Goal: Communication & Community: Participate in discussion

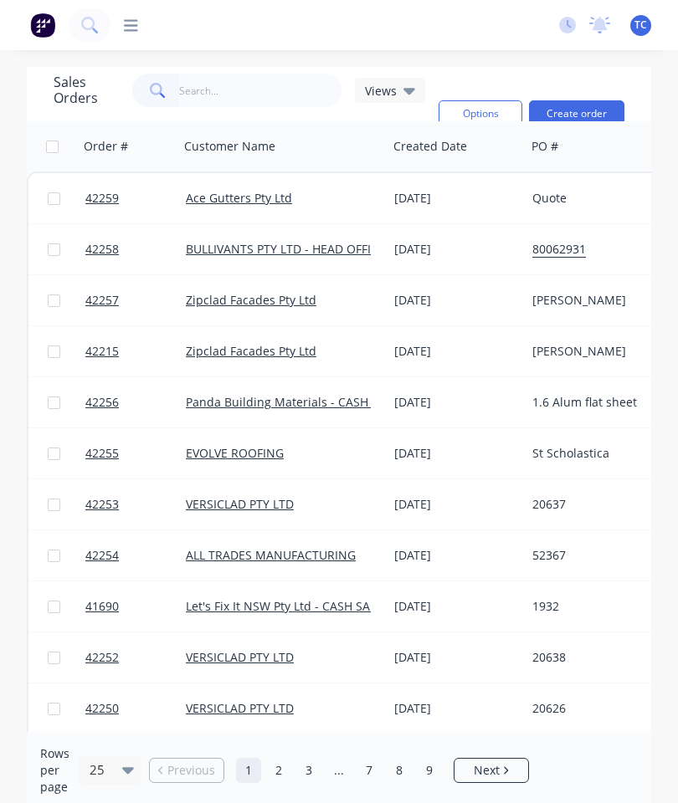
type input "4"
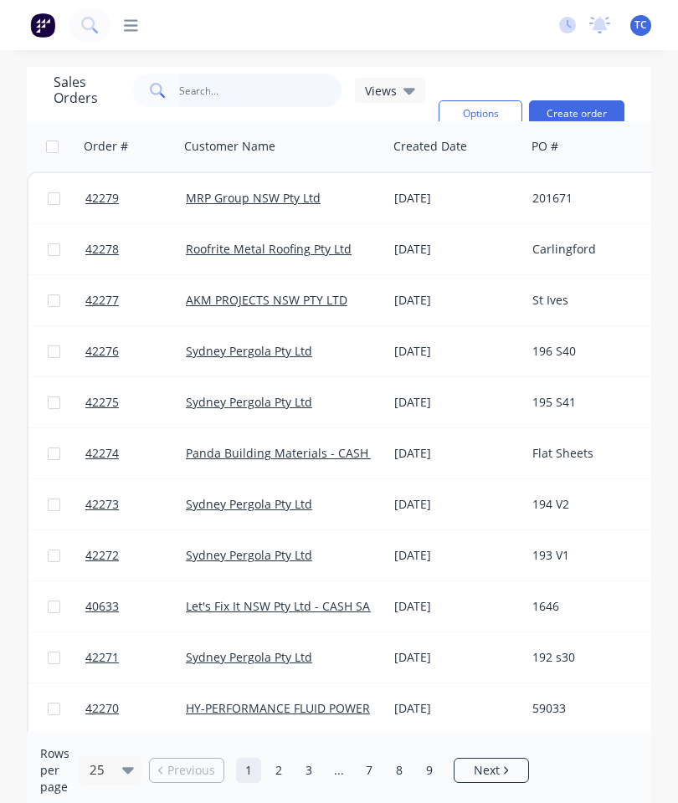
click at [210, 93] on input "text" at bounding box center [260, 90] width 163 height 33
type input "42263"
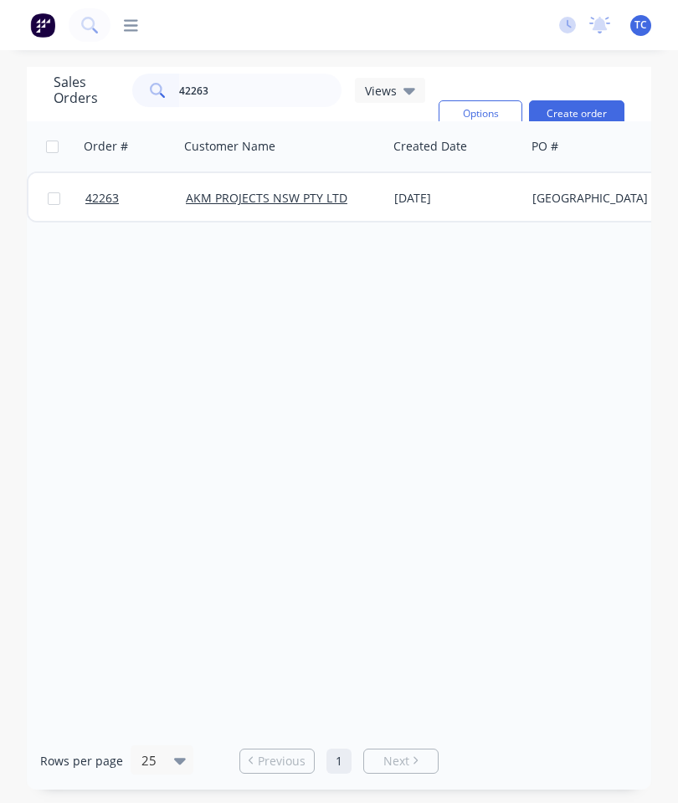
click at [105, 196] on span "42263" at bounding box center [101, 198] width 33 height 17
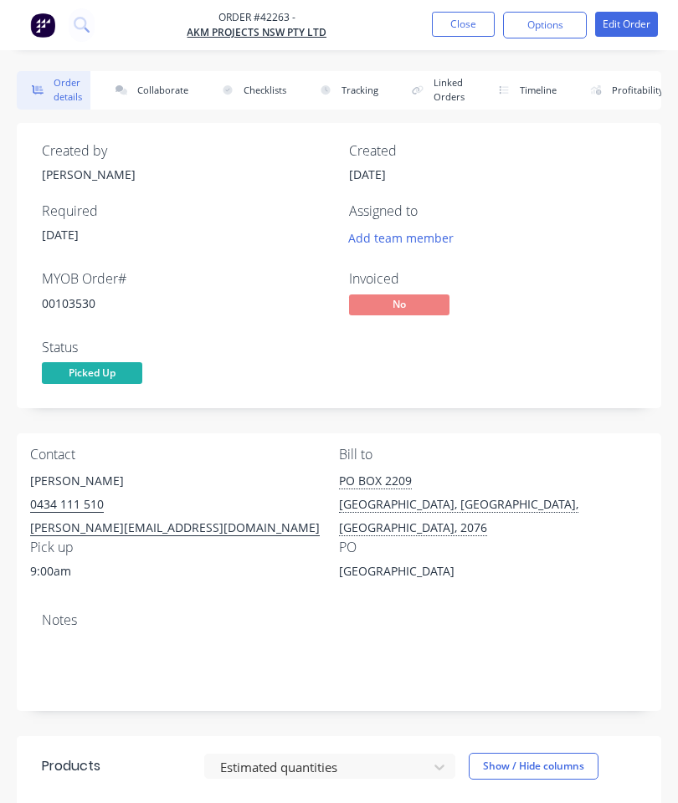
click at [149, 87] on button "Collaborate" at bounding box center [148, 90] width 96 height 38
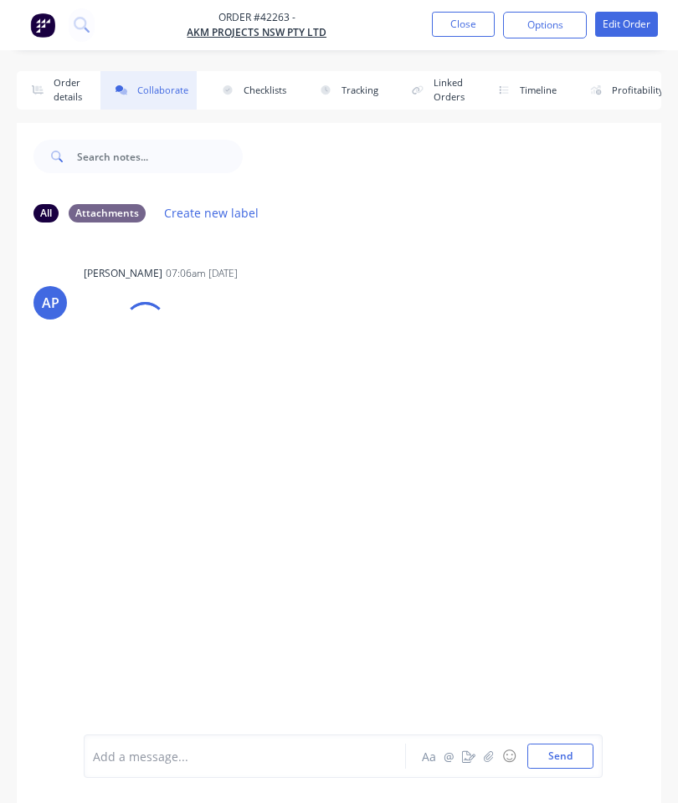
click at [500, 746] on button "☺" at bounding box center [509, 756] width 20 height 20
click at [485, 748] on button "button" at bounding box center [489, 756] width 20 height 20
click at [563, 751] on button "Send" at bounding box center [560, 756] width 66 height 25
click at [451, 36] on button "Close" at bounding box center [463, 24] width 63 height 25
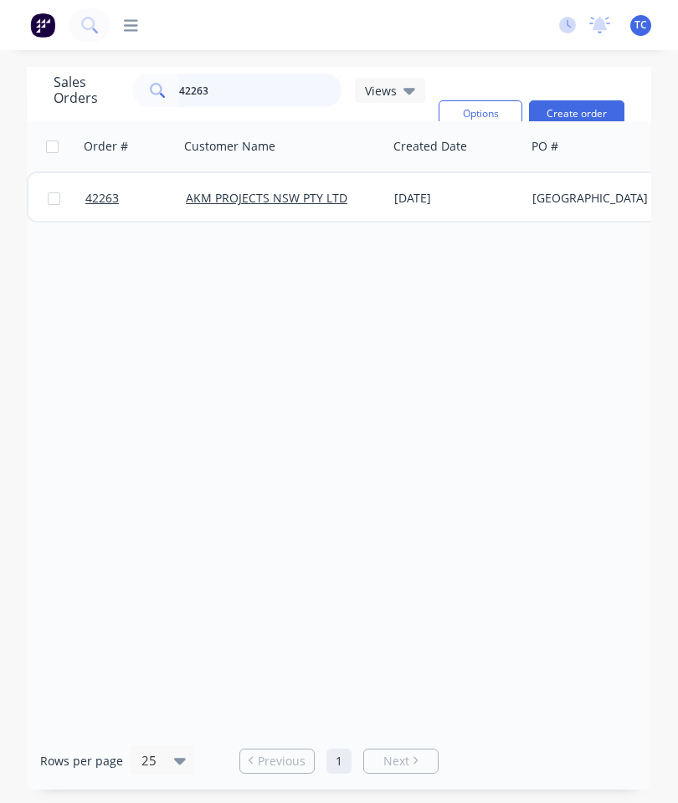
click at [245, 92] on input "42263" at bounding box center [260, 90] width 163 height 33
type input "42266"
click at [105, 201] on span "42266" at bounding box center [101, 198] width 33 height 17
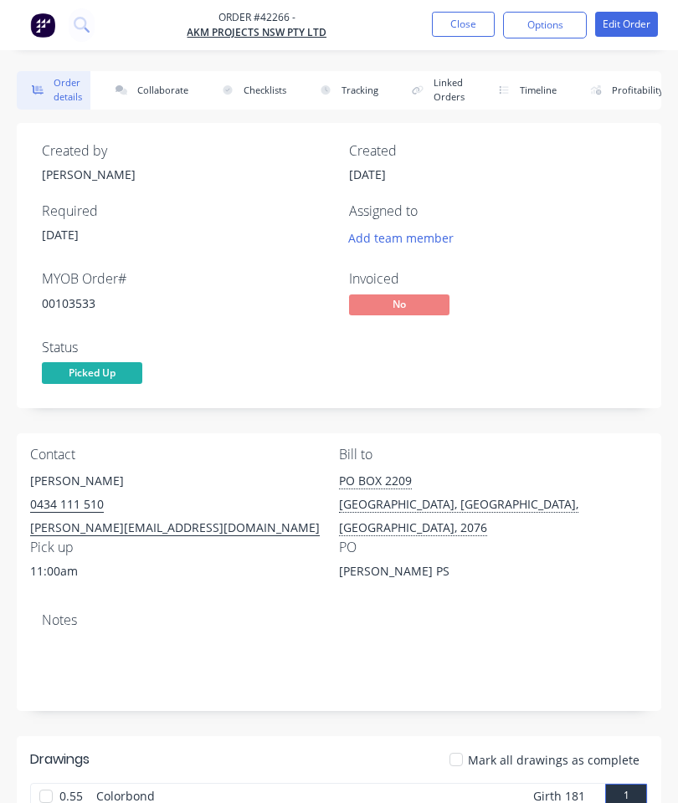
click at [162, 90] on button "Collaborate" at bounding box center [148, 90] width 96 height 38
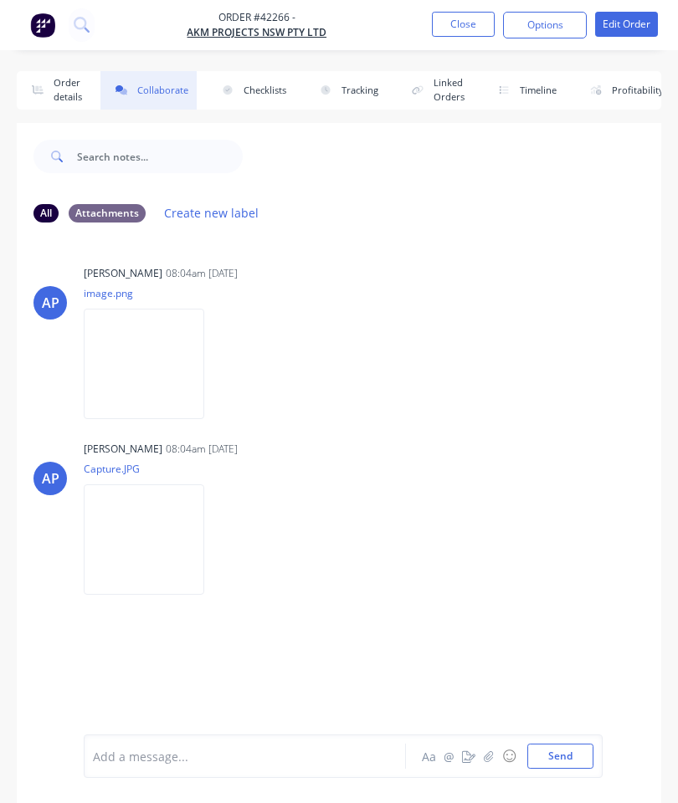
click at [495, 759] on button "button" at bounding box center [489, 756] width 20 height 20
click at [573, 751] on button "Send" at bounding box center [560, 756] width 66 height 25
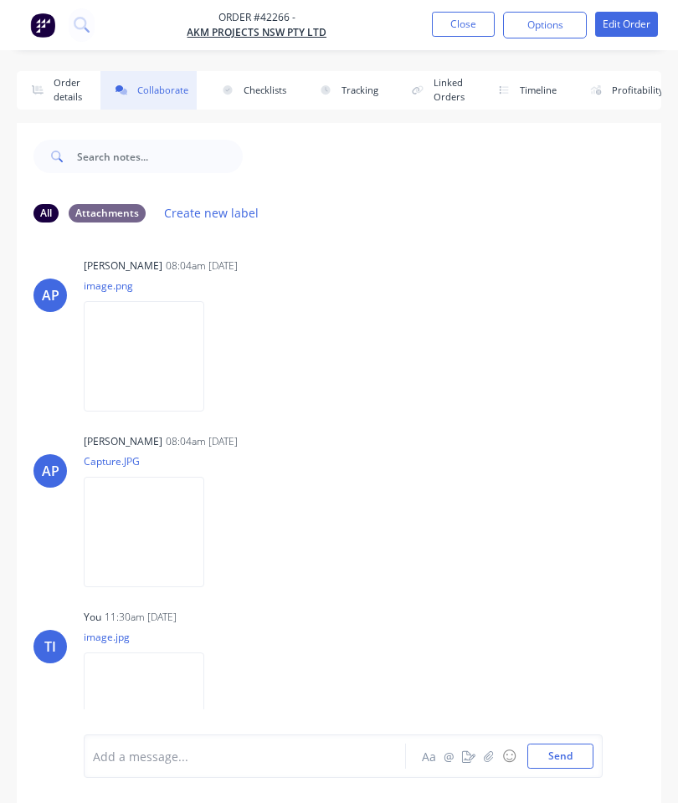
scroll to position [6, 0]
click at [457, 28] on button "Close" at bounding box center [463, 24] width 63 height 25
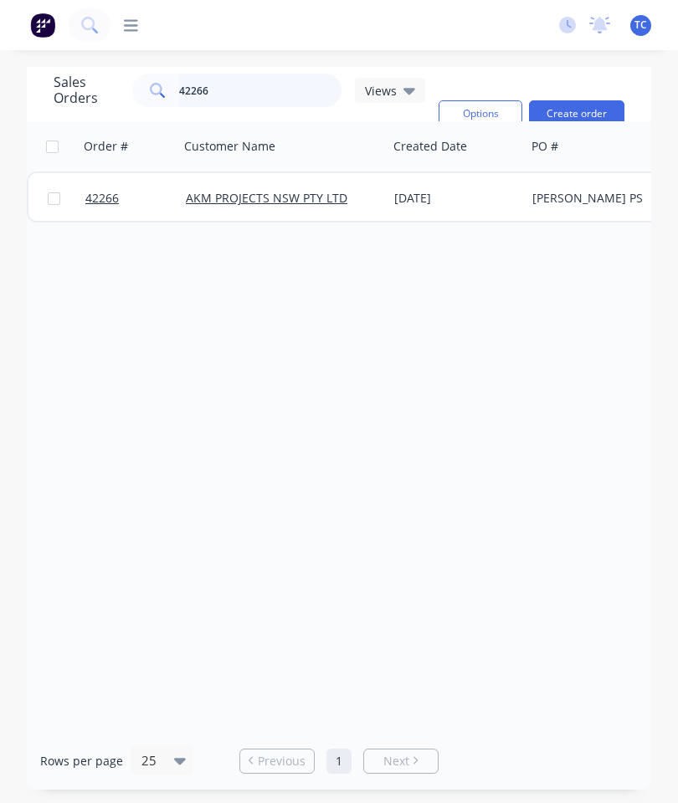
click at [262, 90] on input "42266" at bounding box center [260, 90] width 163 height 33
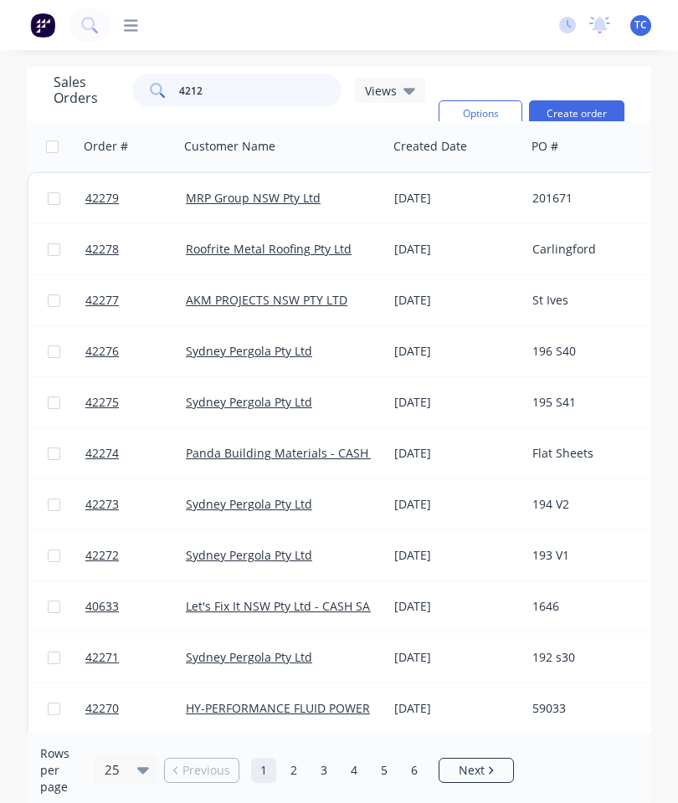
type input "42122"
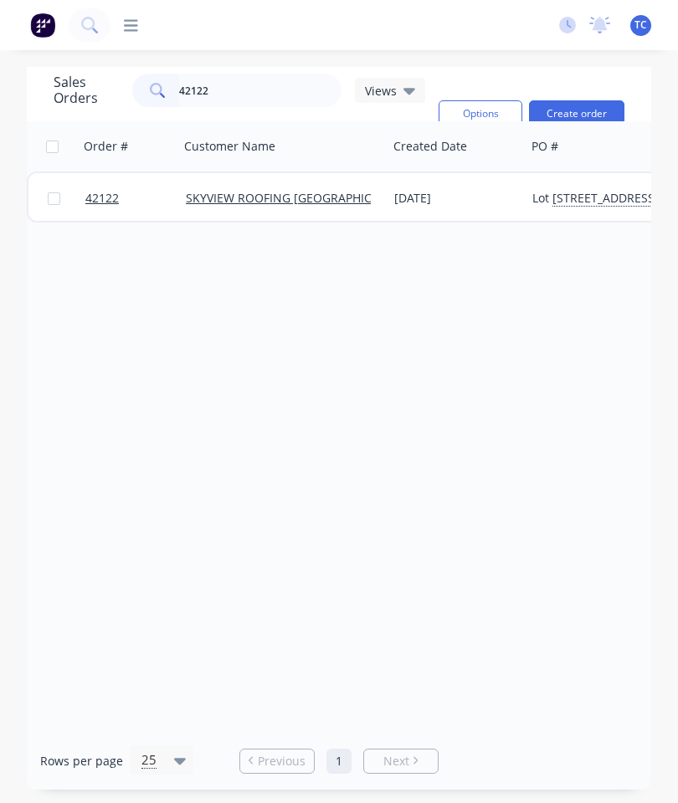
click at [100, 205] on span "42122" at bounding box center [101, 198] width 33 height 17
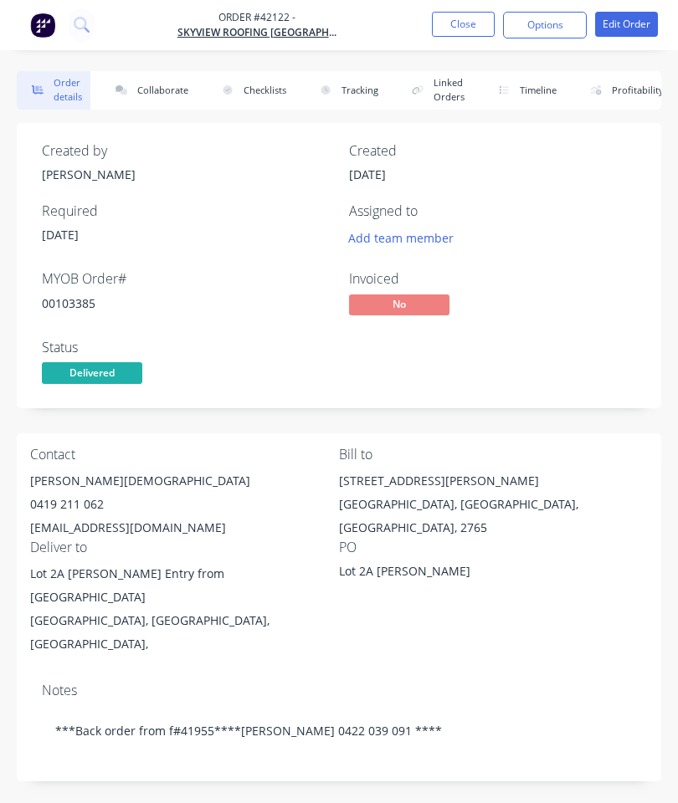
click at [145, 90] on button "Collaborate" at bounding box center [148, 90] width 96 height 38
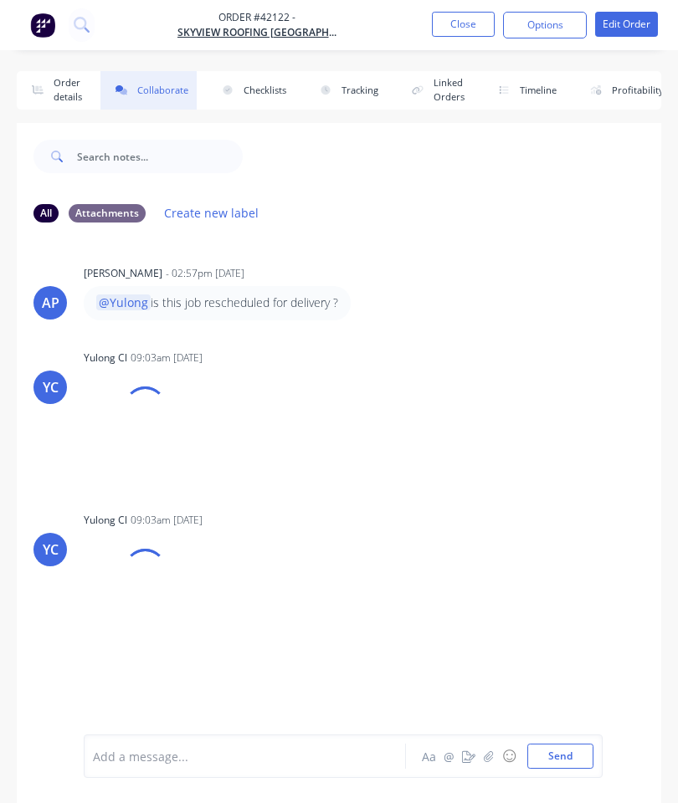
click at [491, 756] on icon "button" at bounding box center [488, 756] width 9 height 11
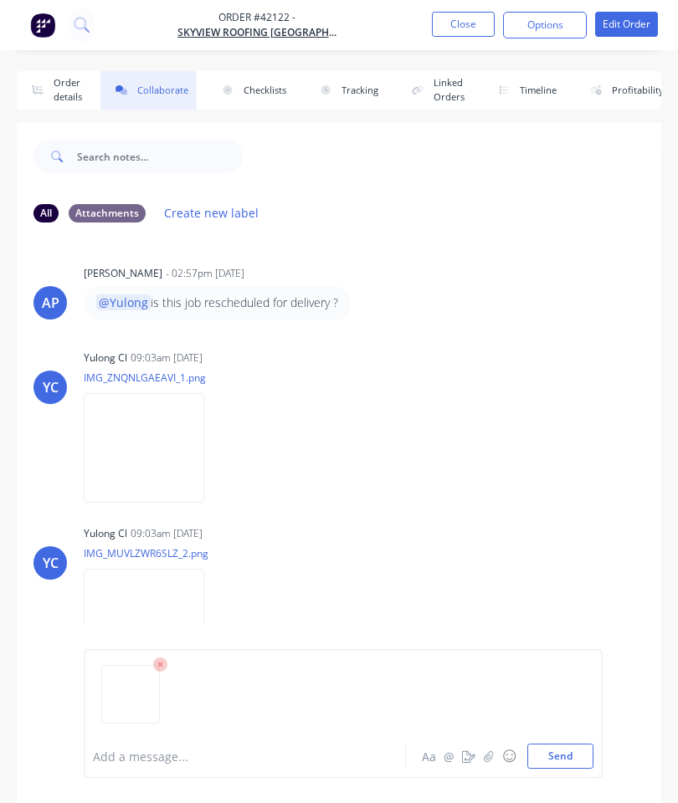
click at [559, 745] on button "Send" at bounding box center [560, 756] width 66 height 25
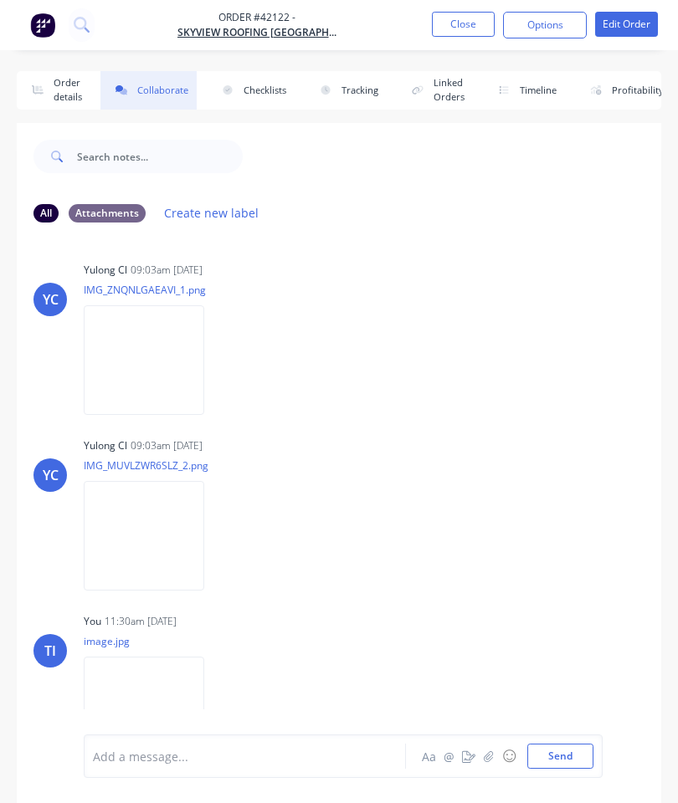
scroll to position [91, 0]
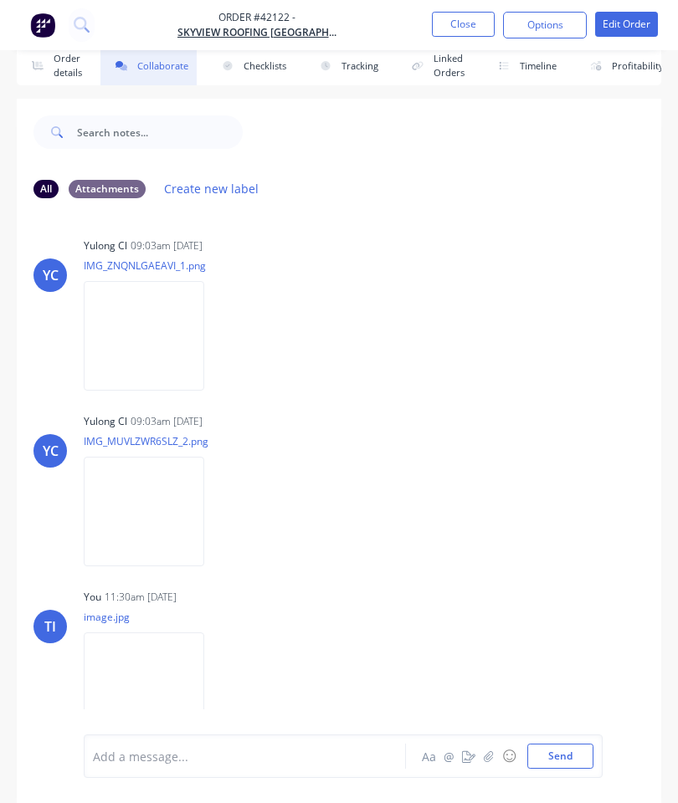
click at [458, 27] on button "Close" at bounding box center [463, 24] width 63 height 25
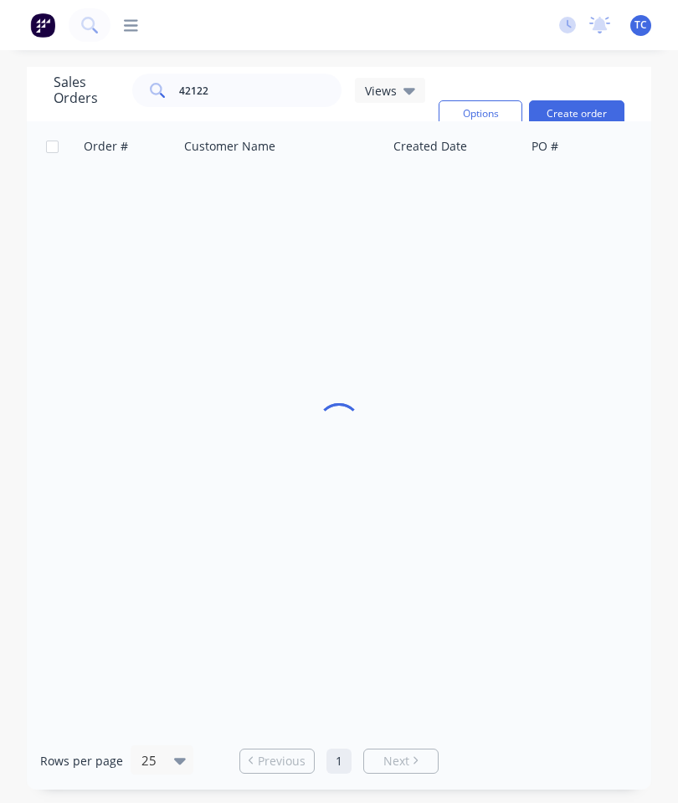
scroll to position [67, 0]
click at [279, 74] on input "42122" at bounding box center [260, 90] width 163 height 33
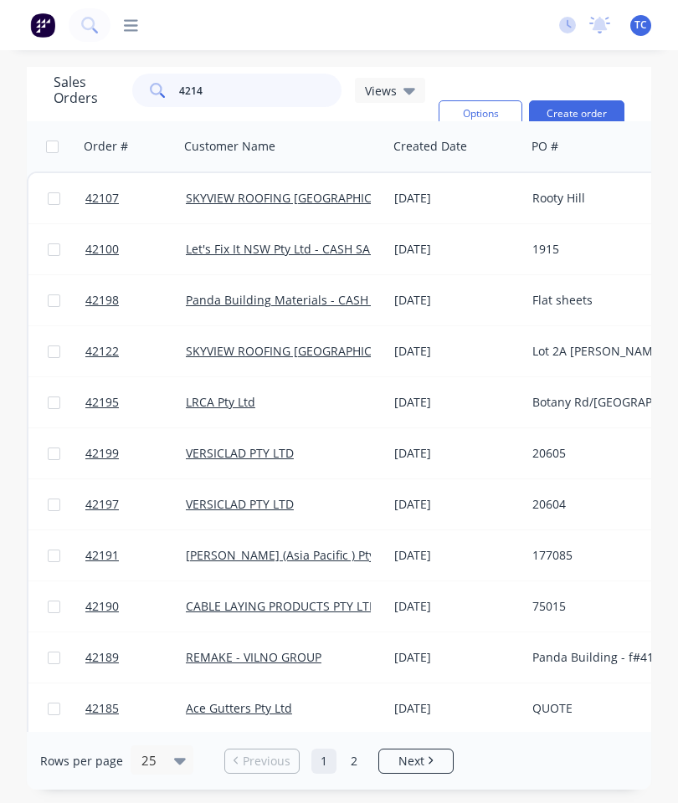
type input "42143"
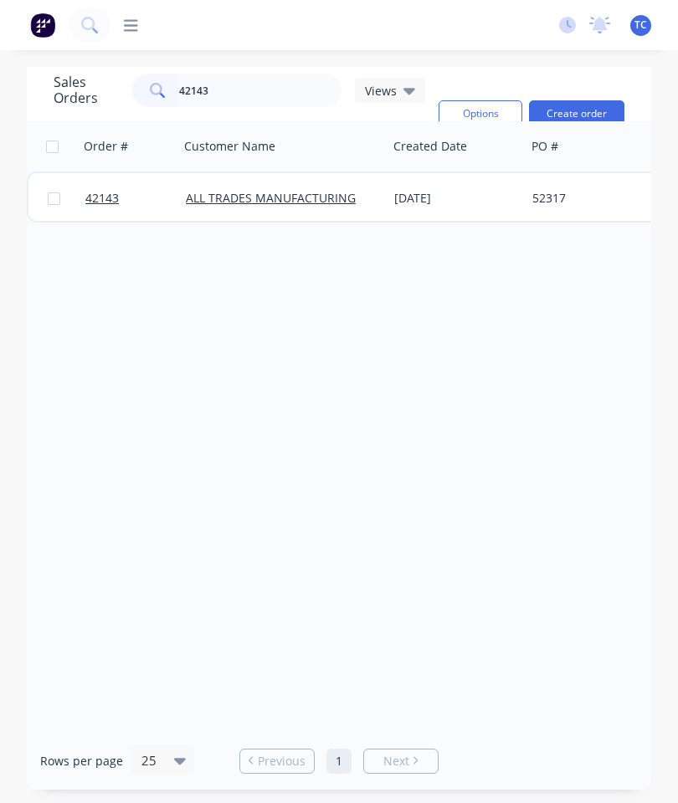
click at [102, 190] on span "42143" at bounding box center [101, 198] width 33 height 17
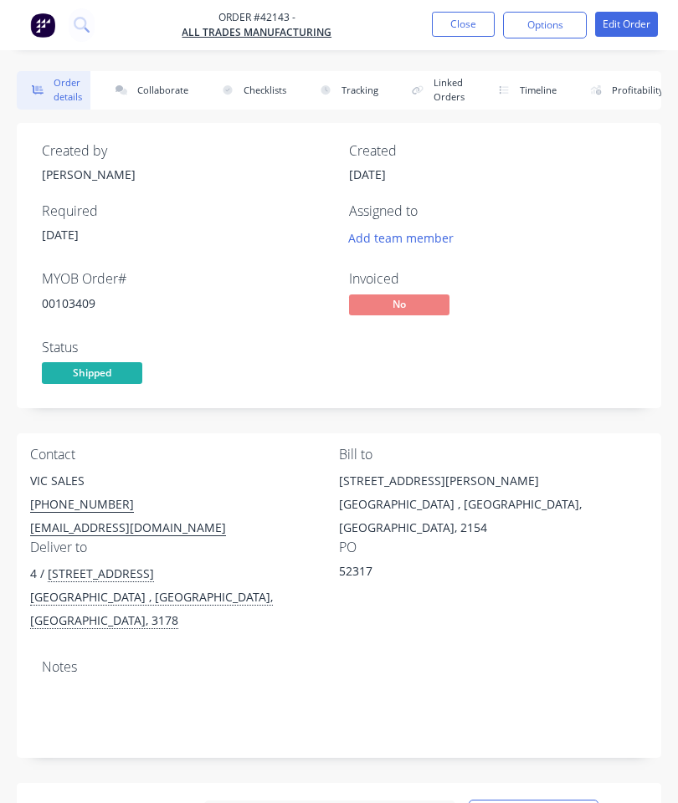
click at [146, 87] on button "Collaborate" at bounding box center [148, 90] width 96 height 38
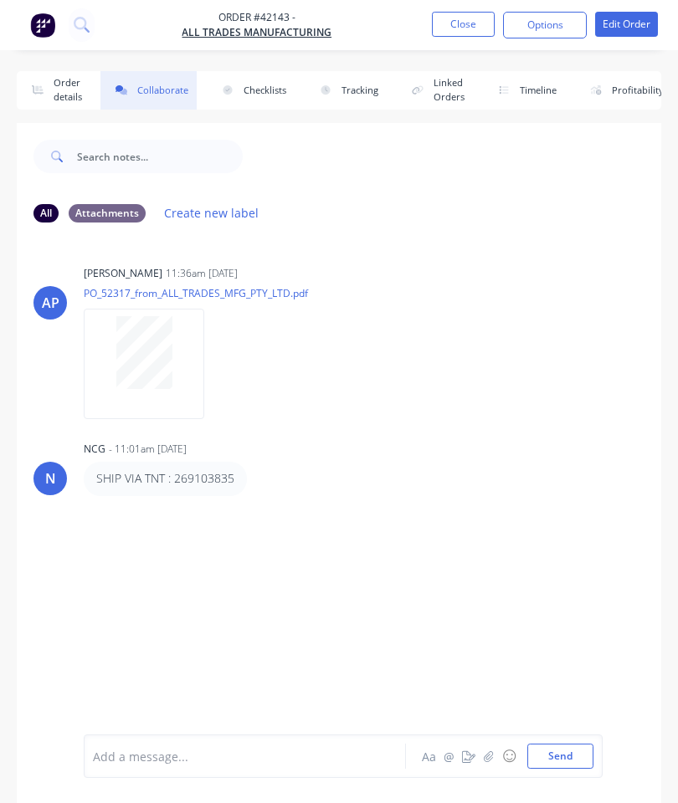
click at [489, 754] on icon "button" at bounding box center [489, 757] width 10 height 12
click at [565, 744] on button "Send" at bounding box center [560, 756] width 66 height 25
click at [446, 45] on nav "Order #42143 - ALL TRADES MANUFACTURING Close Options Edit Order" at bounding box center [339, 25] width 678 height 50
click at [464, 20] on button "Close" at bounding box center [463, 24] width 63 height 25
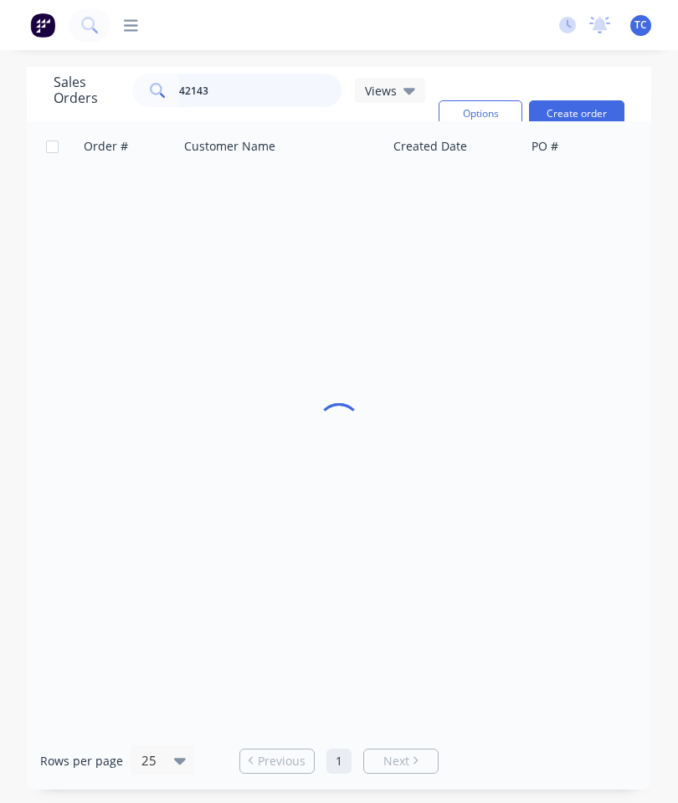
click at [272, 99] on input "42143" at bounding box center [260, 90] width 163 height 33
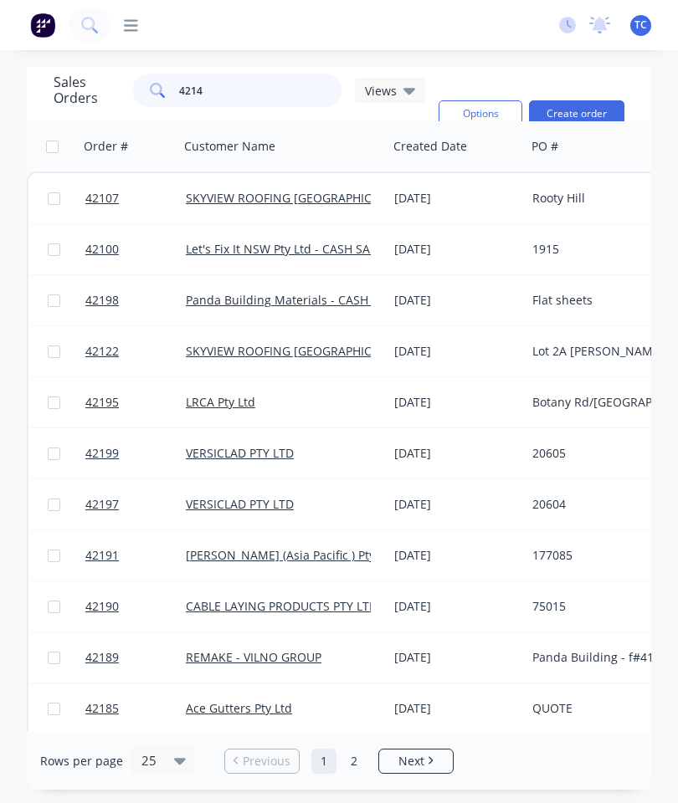
type input "42148"
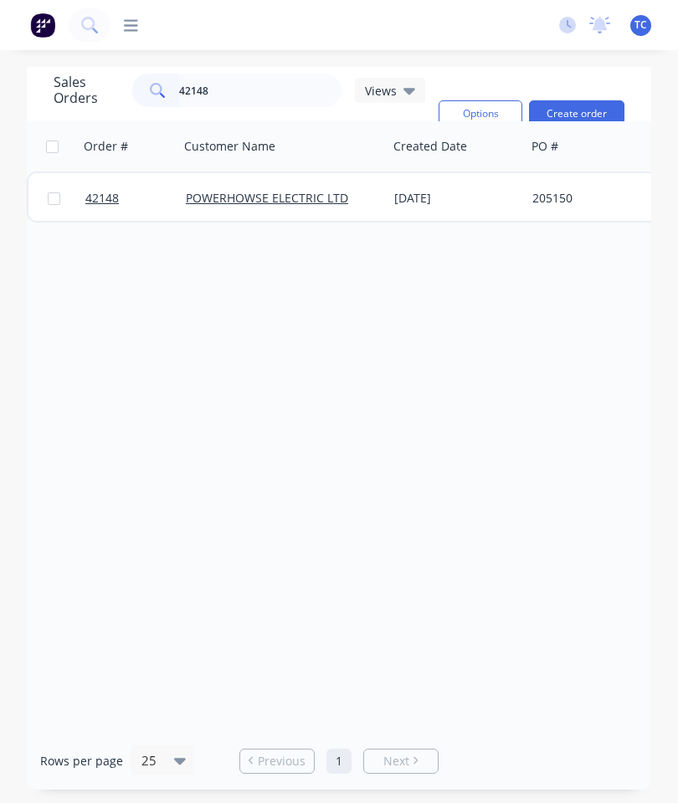
click at [96, 204] on span "42148" at bounding box center [101, 198] width 33 height 17
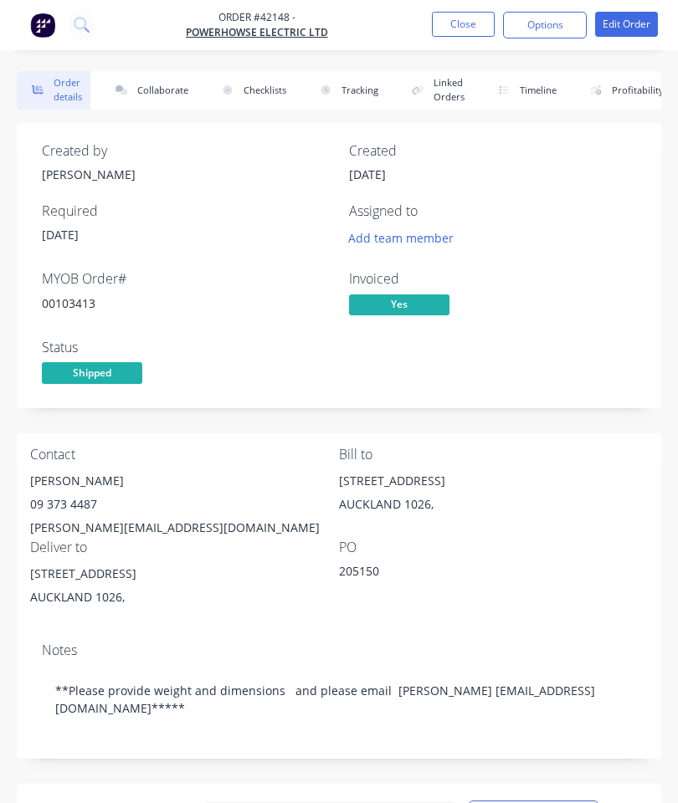
click at [173, 93] on button "Collaborate" at bounding box center [148, 90] width 96 height 38
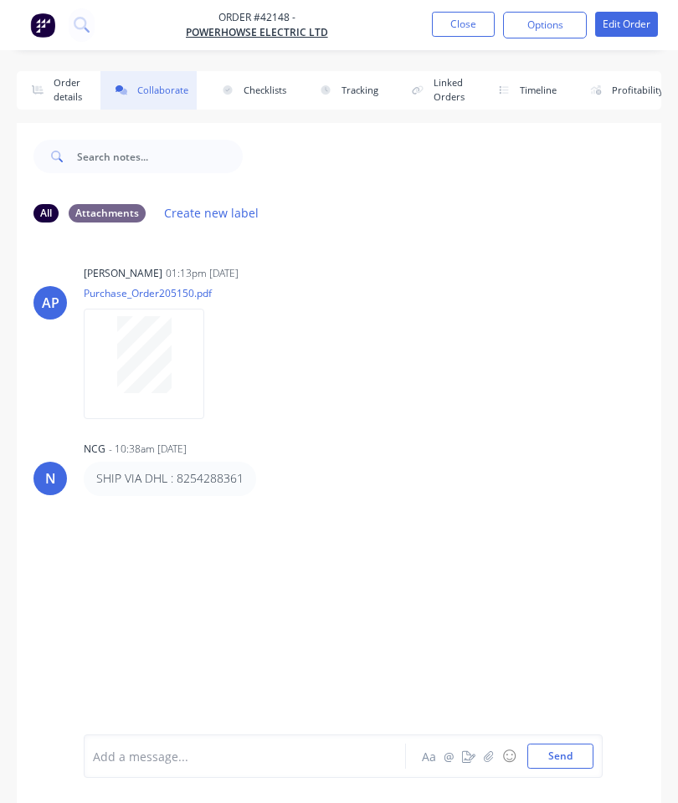
click at [494, 756] on icon "button" at bounding box center [489, 757] width 10 height 12
click at [560, 763] on button "Send" at bounding box center [560, 756] width 66 height 25
click at [464, 32] on button "Close" at bounding box center [463, 24] width 63 height 25
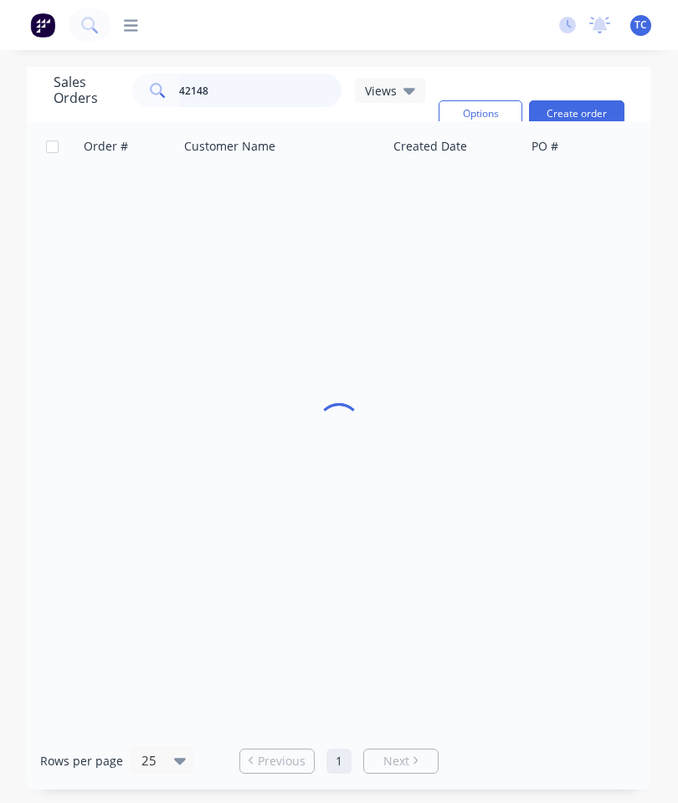
click at [256, 86] on input "42148" at bounding box center [260, 90] width 163 height 33
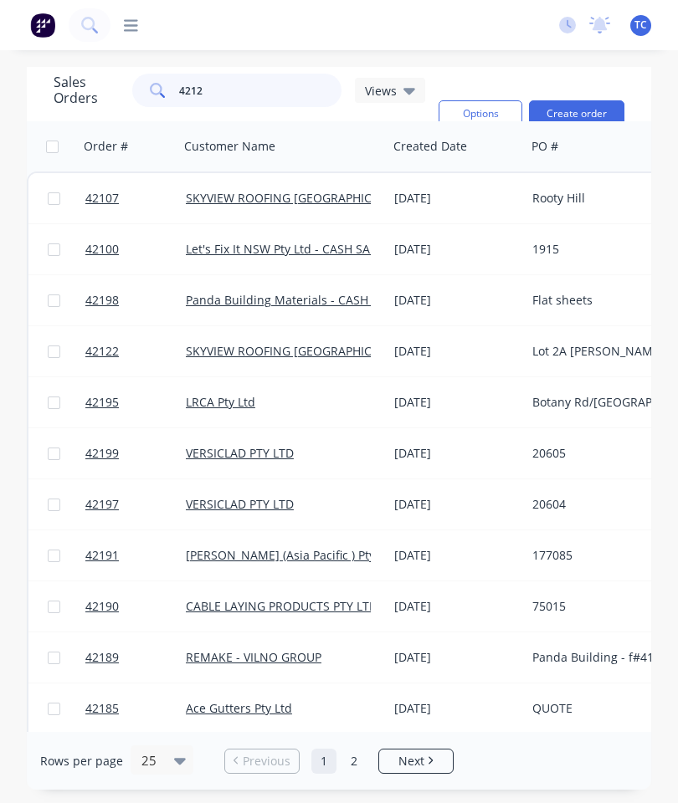
type input "42127"
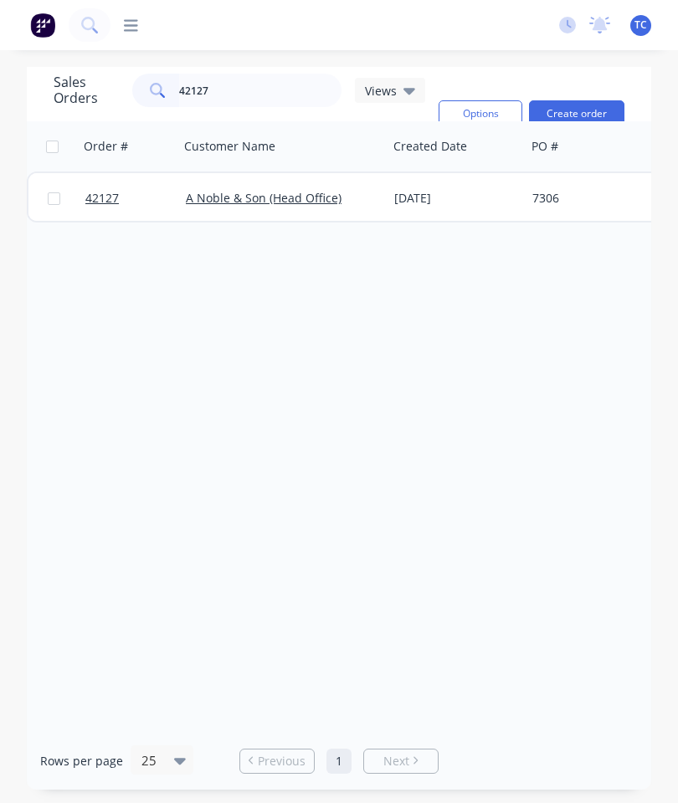
click at [105, 195] on span "42127" at bounding box center [101, 198] width 33 height 17
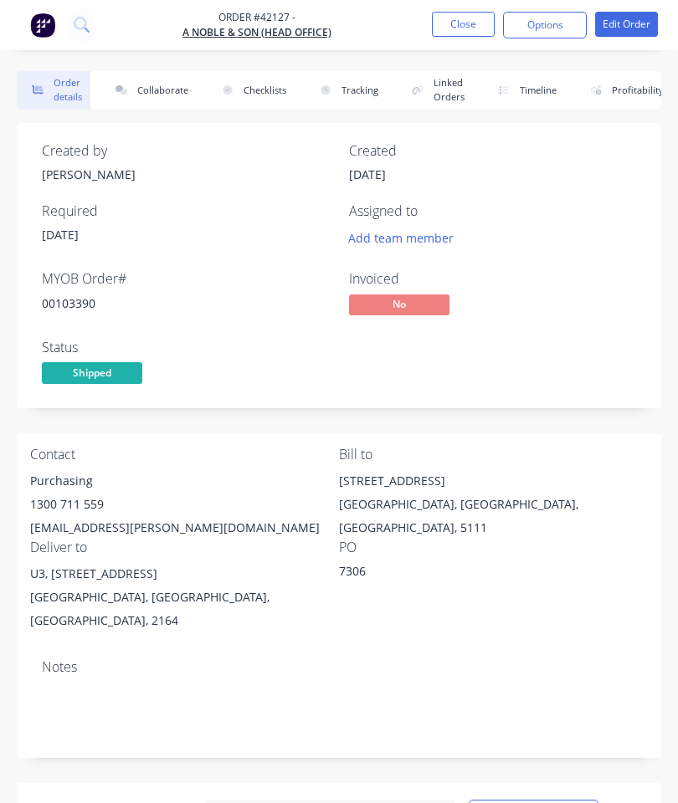
click at [170, 81] on button "Collaborate" at bounding box center [148, 90] width 96 height 38
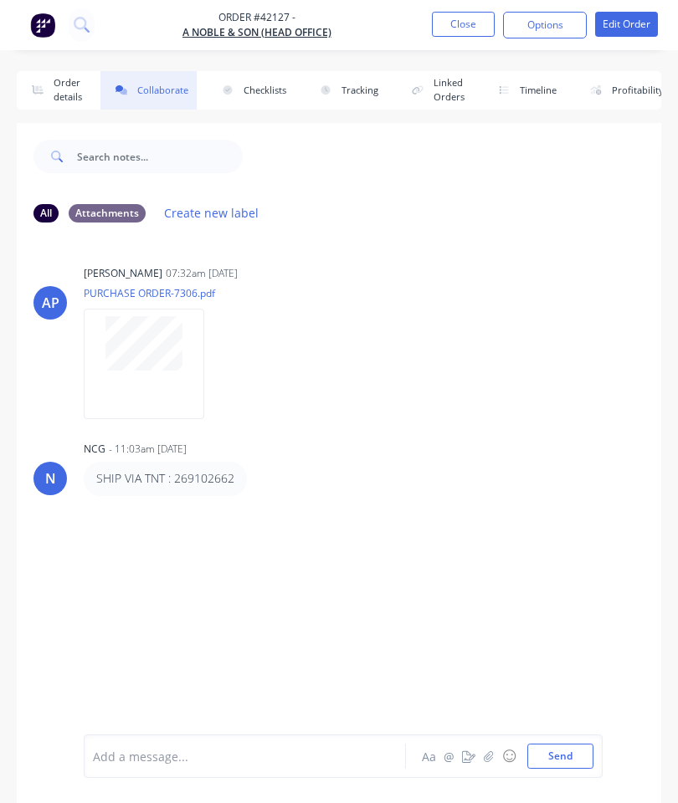
click at [488, 754] on icon "button" at bounding box center [488, 756] width 9 height 11
click at [551, 754] on button "Send" at bounding box center [560, 756] width 66 height 25
click at [459, 28] on button "Close" at bounding box center [463, 24] width 63 height 25
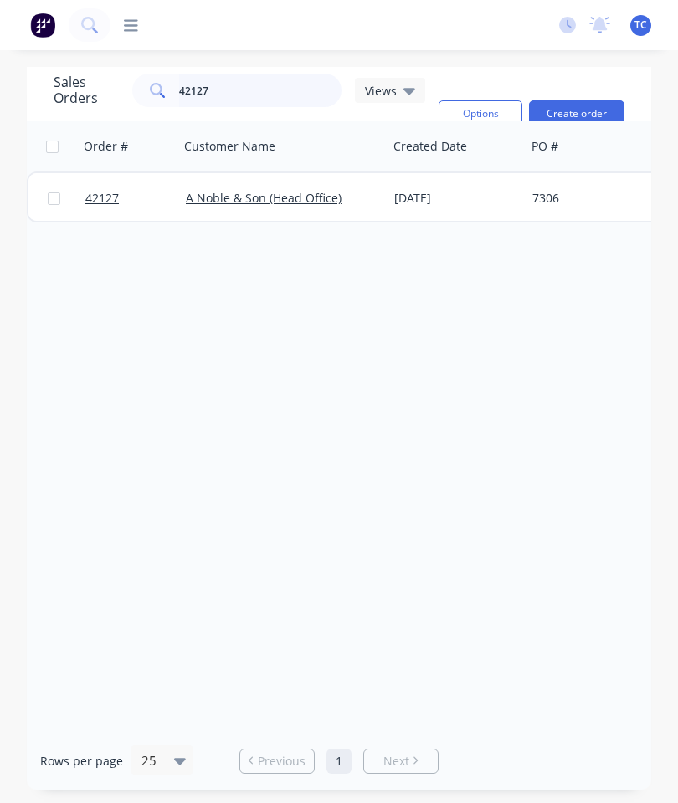
click at [264, 106] on input "42127" at bounding box center [260, 90] width 163 height 33
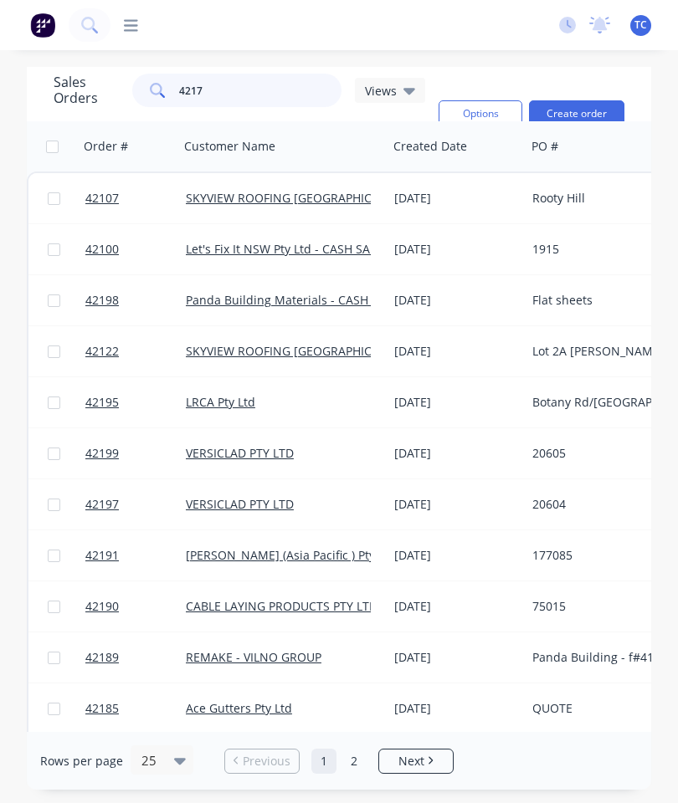
type input "42175"
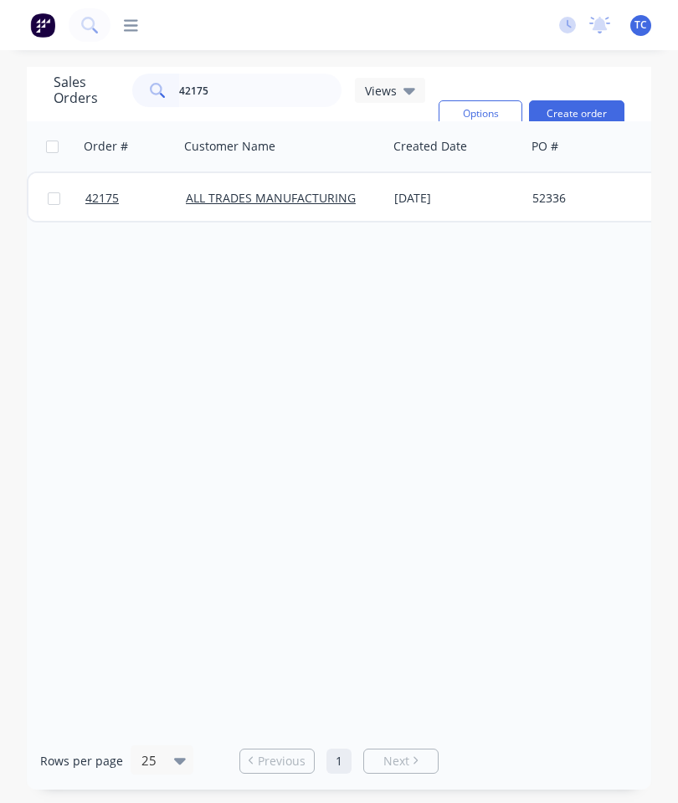
click at [106, 198] on span "42175" at bounding box center [101, 198] width 33 height 17
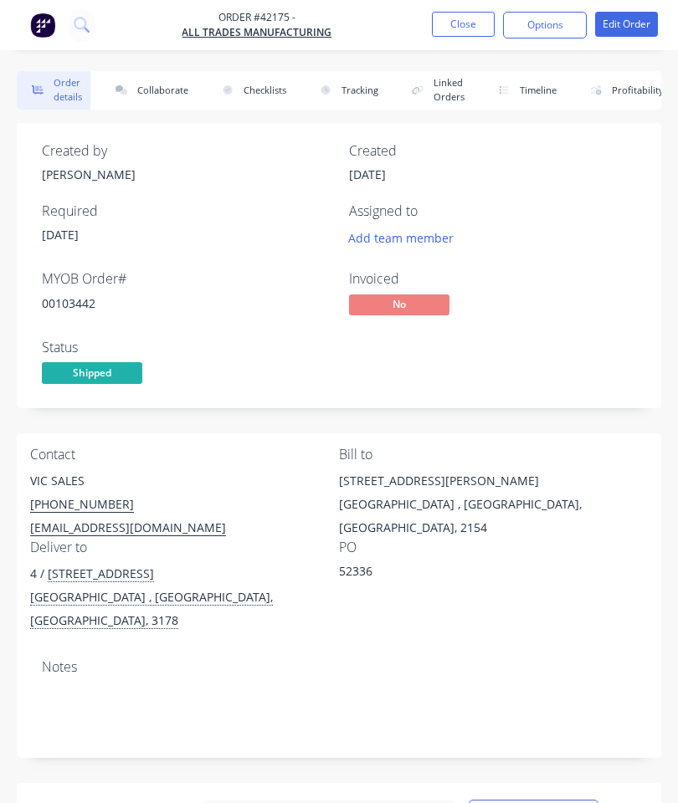
click at [163, 97] on button "Collaborate" at bounding box center [148, 90] width 96 height 38
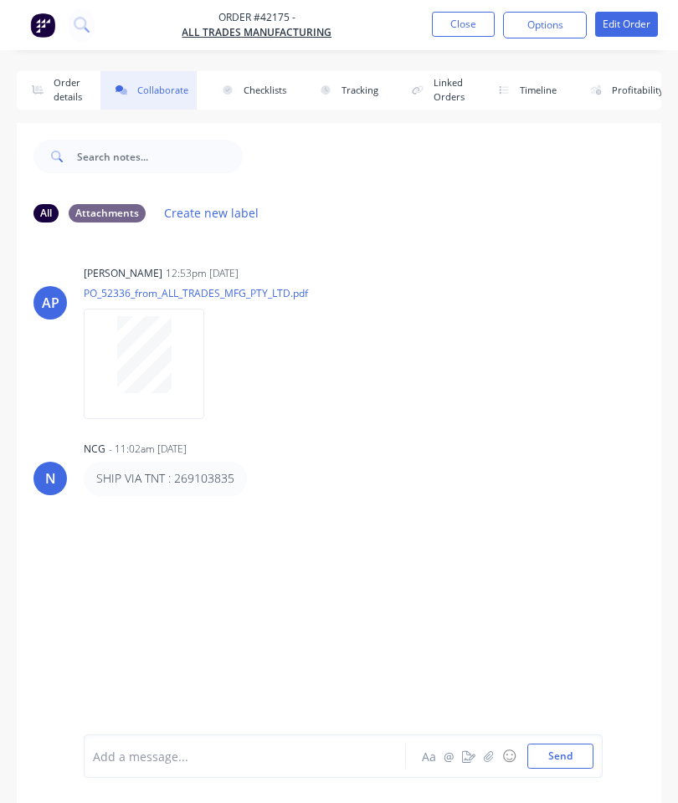
click at [486, 759] on icon "button" at bounding box center [489, 757] width 10 height 12
click at [559, 753] on button "Send" at bounding box center [560, 756] width 66 height 25
click at [451, 35] on button "Close" at bounding box center [463, 24] width 63 height 25
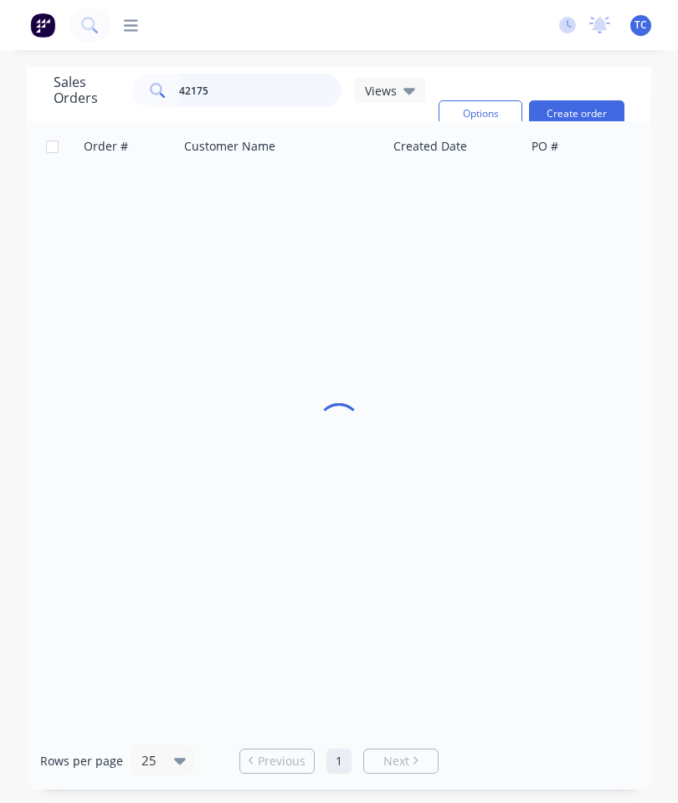
click at [284, 88] on input "42175" at bounding box center [260, 90] width 163 height 33
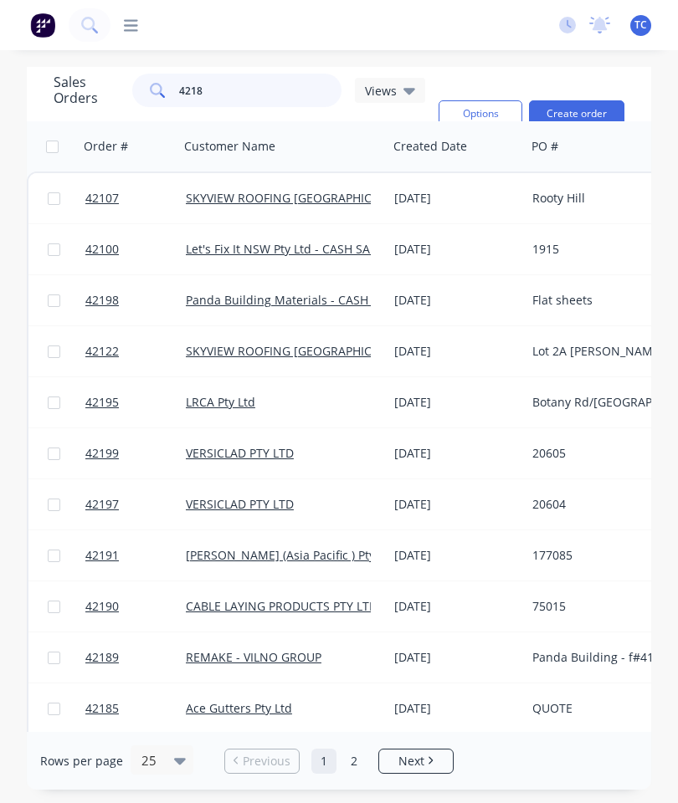
type input "42181"
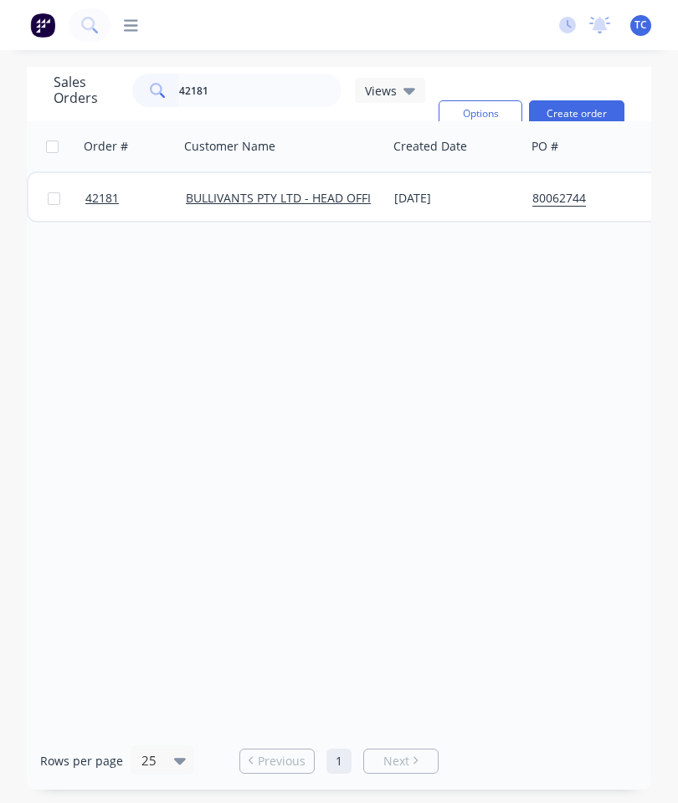
click at [94, 202] on span "42181" at bounding box center [101, 198] width 33 height 17
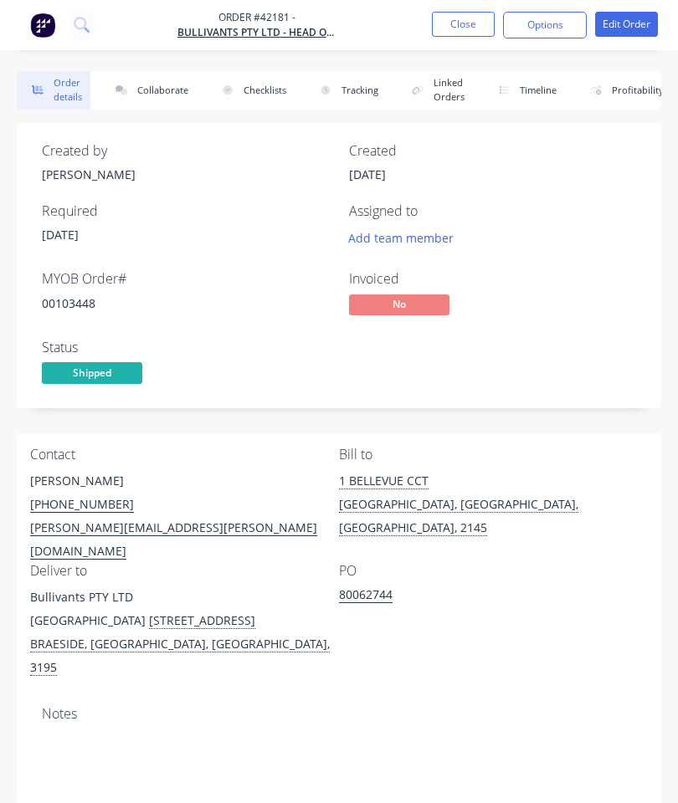
click at [147, 90] on button "Collaborate" at bounding box center [148, 90] width 96 height 38
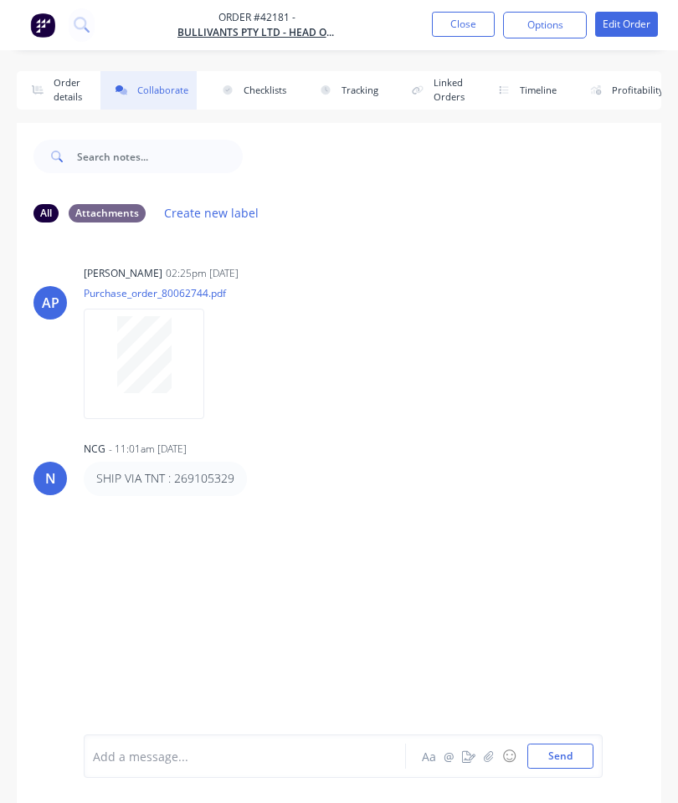
click at [480, 757] on button "button" at bounding box center [489, 756] width 20 height 20
click at [560, 754] on button "Send" at bounding box center [560, 756] width 66 height 25
click at [469, 28] on button "Close" at bounding box center [463, 24] width 63 height 25
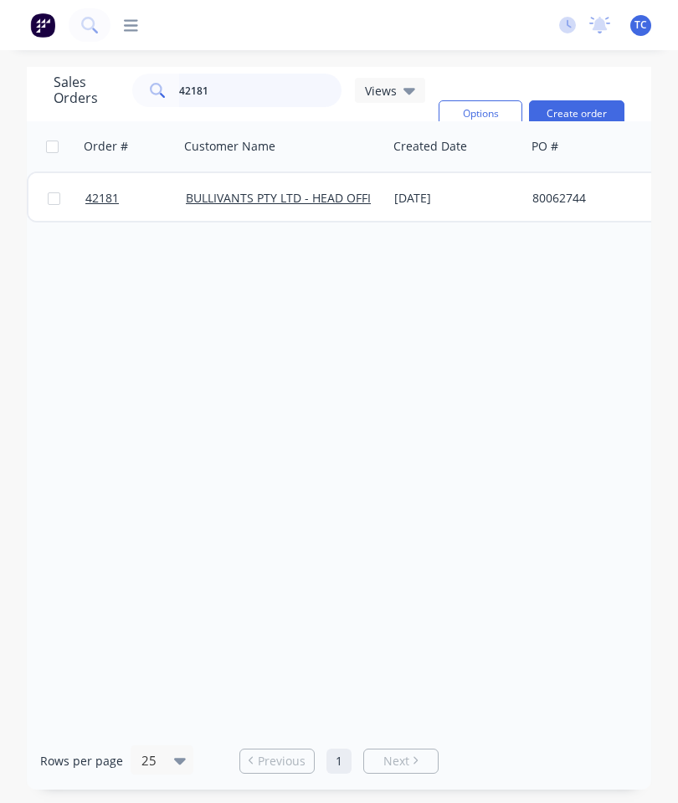
click at [284, 95] on input "42181" at bounding box center [260, 90] width 163 height 33
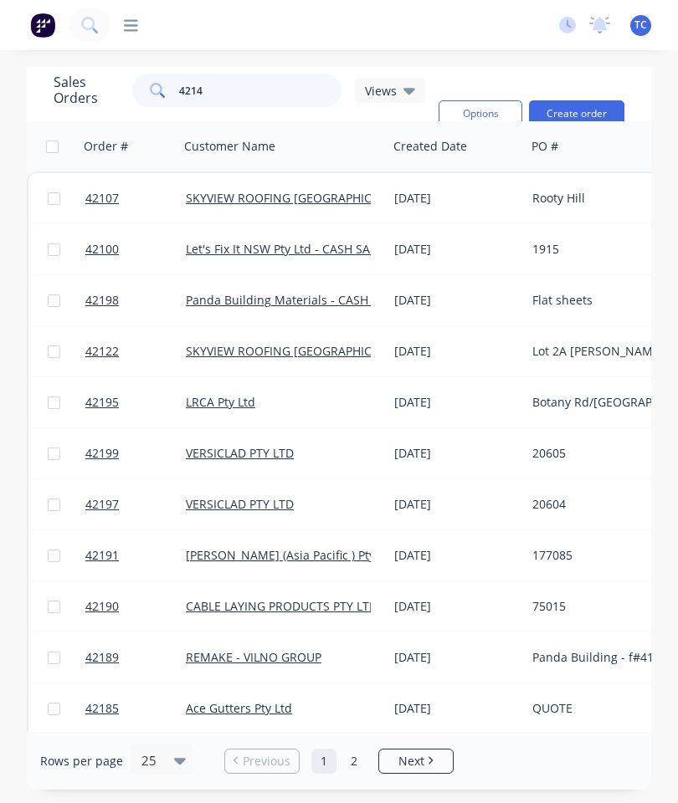
type input "42144"
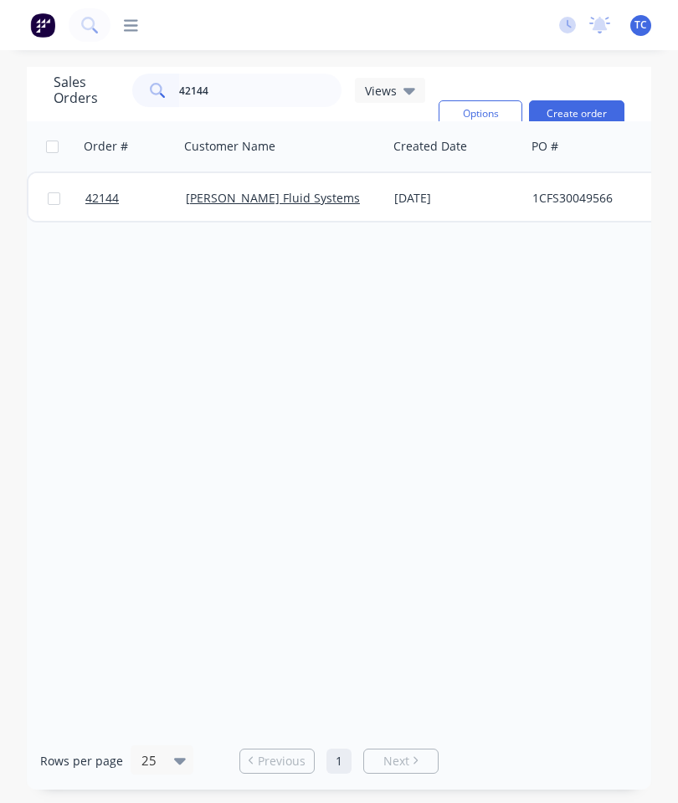
click at [103, 207] on link "42144" at bounding box center [135, 198] width 100 height 50
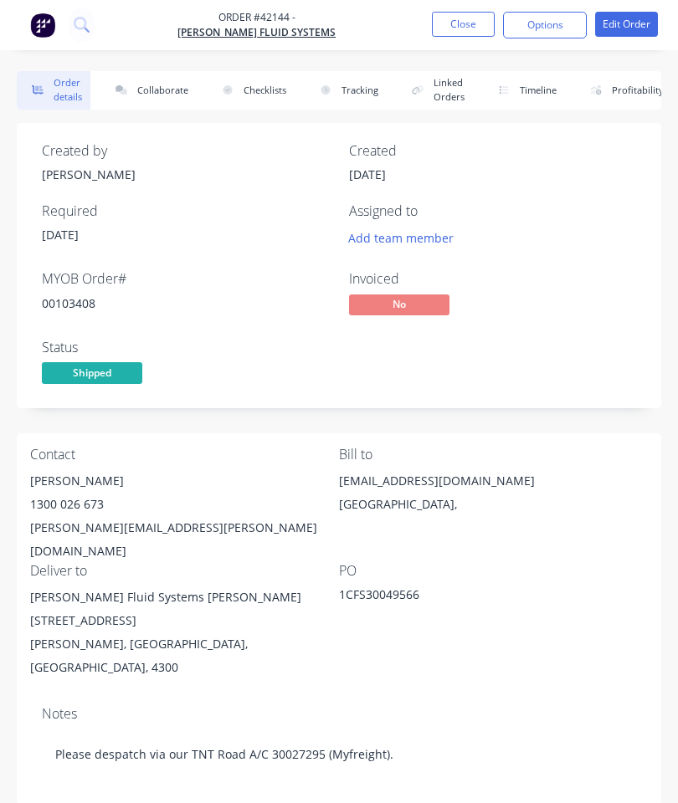
click at [147, 85] on button "Collaborate" at bounding box center [148, 90] width 96 height 38
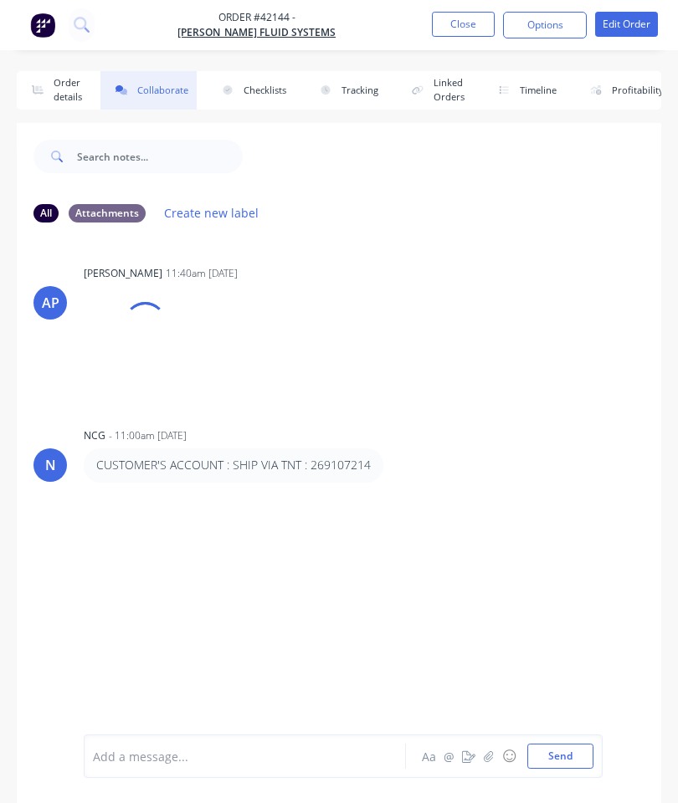
click at [485, 753] on icon "button" at bounding box center [489, 757] width 10 height 12
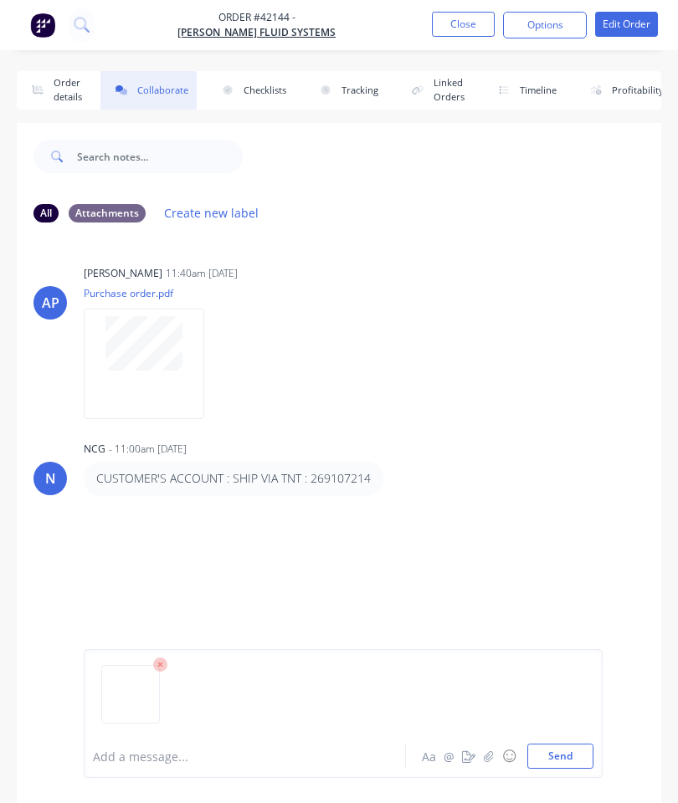
click at [554, 761] on button "Send" at bounding box center [560, 756] width 66 height 25
click at [459, 29] on button "Close" at bounding box center [463, 24] width 63 height 25
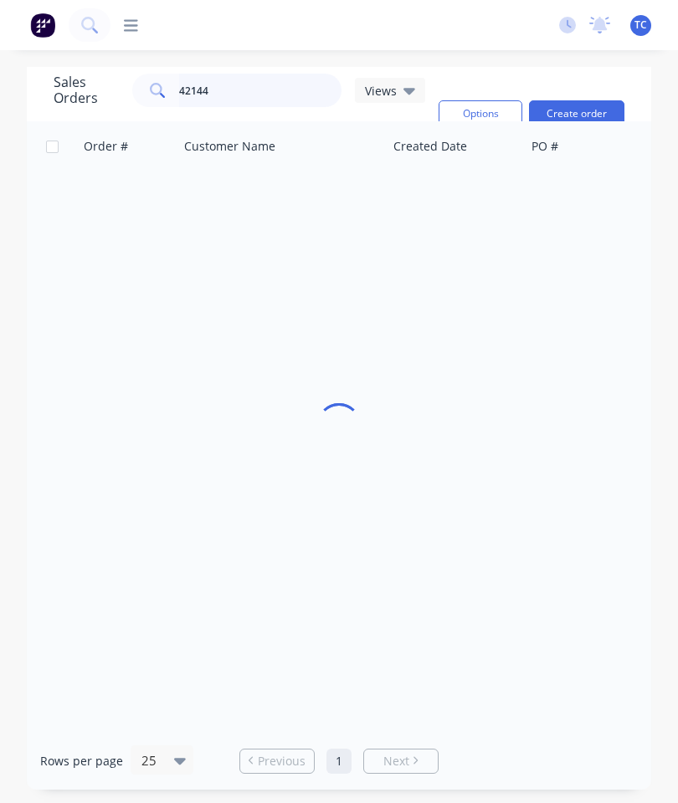
click at [245, 96] on input "42144" at bounding box center [260, 90] width 163 height 33
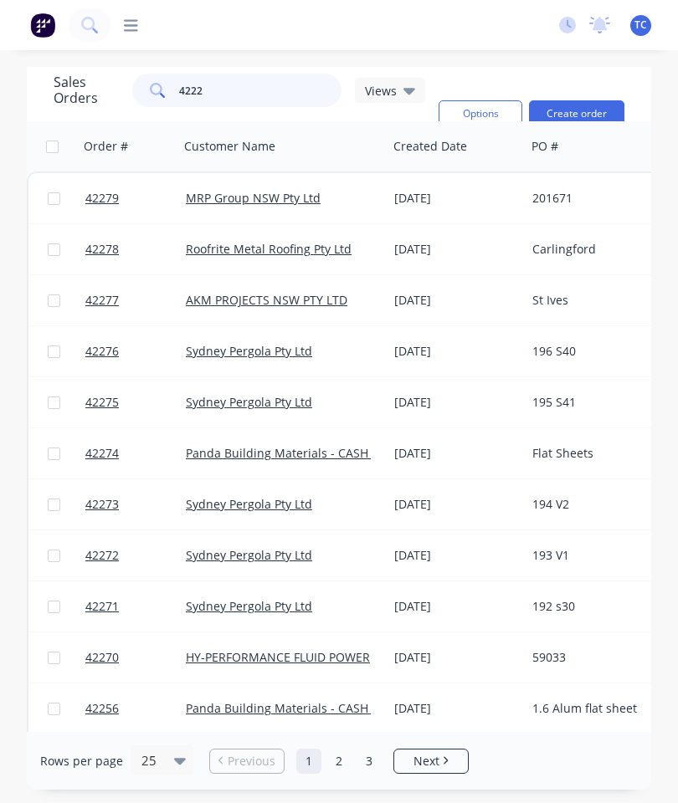
type input "42225"
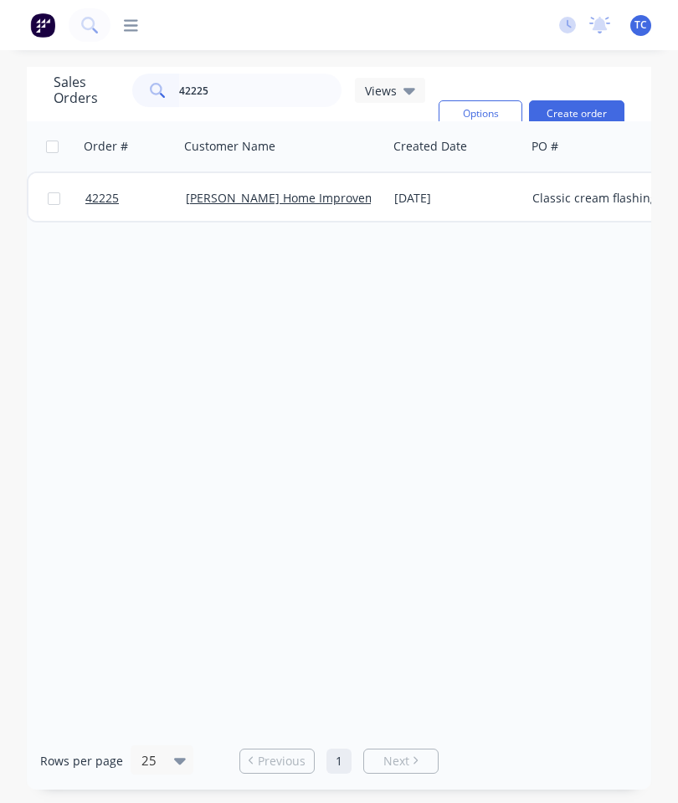
click at [107, 202] on span "42225" at bounding box center [101, 198] width 33 height 17
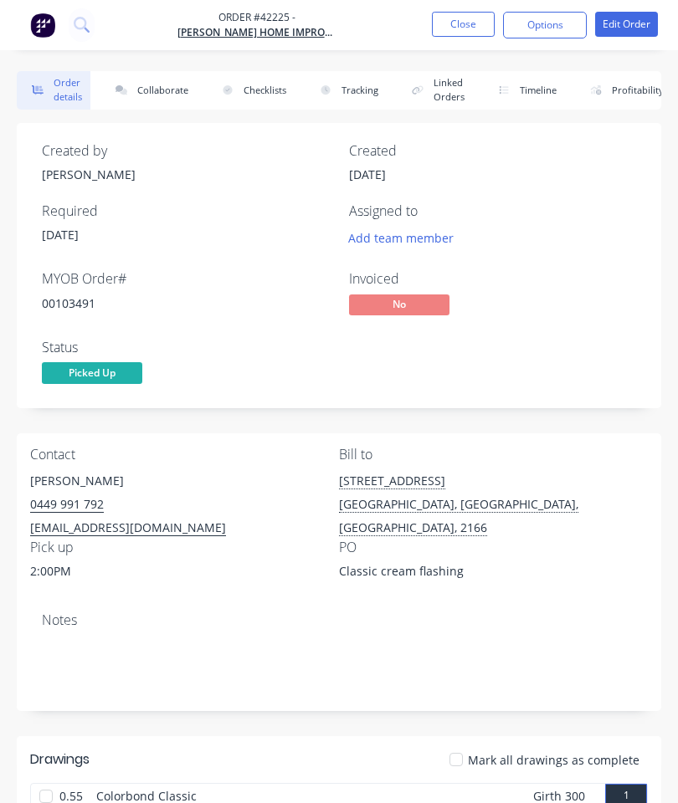
click at [165, 102] on button "Collaborate" at bounding box center [148, 90] width 96 height 38
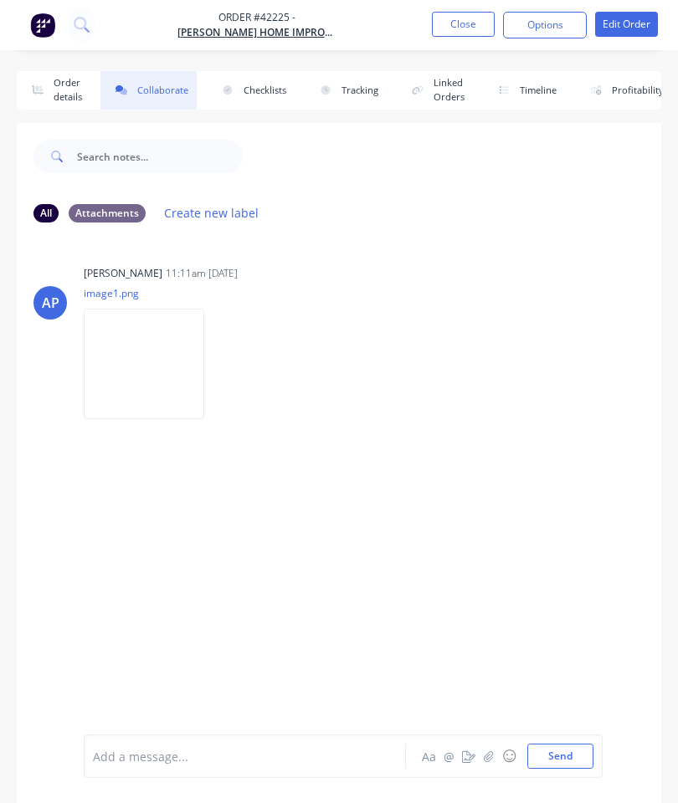
click at [486, 750] on button "button" at bounding box center [489, 756] width 20 height 20
click at [561, 749] on button "Send" at bounding box center [560, 756] width 66 height 25
click at [473, 26] on button "Close" at bounding box center [463, 24] width 63 height 25
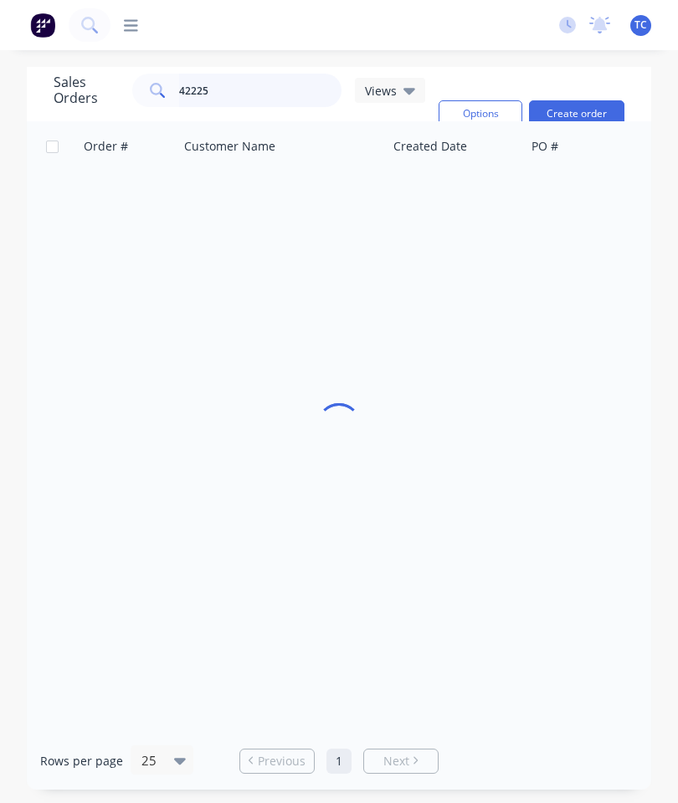
click at [245, 90] on input "42225" at bounding box center [260, 90] width 163 height 33
type input "42197"
click at [104, 198] on span "42197" at bounding box center [101, 198] width 33 height 17
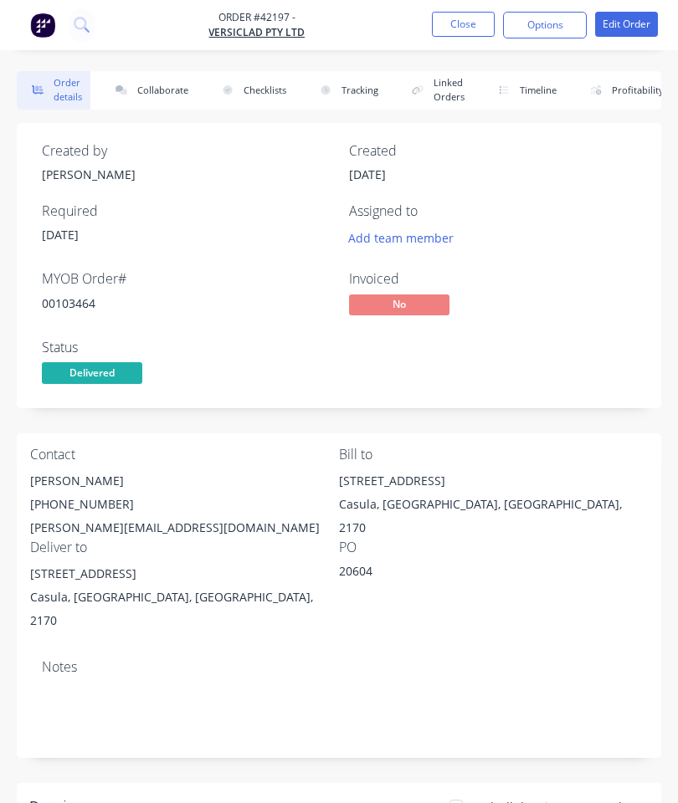
click at [158, 100] on button "Collaborate" at bounding box center [148, 90] width 96 height 38
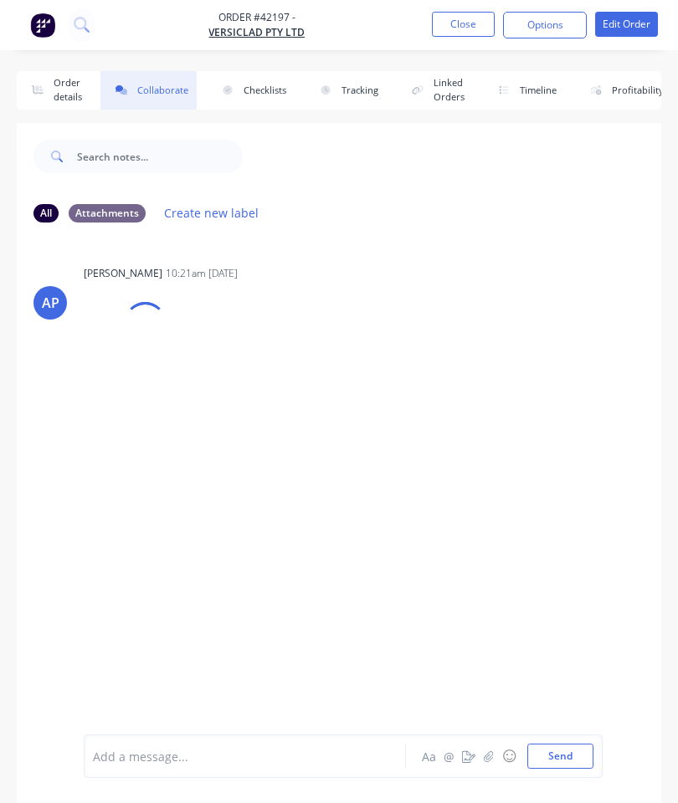
click at [489, 756] on icon "button" at bounding box center [489, 757] width 10 height 12
click at [550, 751] on button "Send" at bounding box center [560, 756] width 66 height 25
click at [491, 27] on button "Close" at bounding box center [463, 24] width 63 height 25
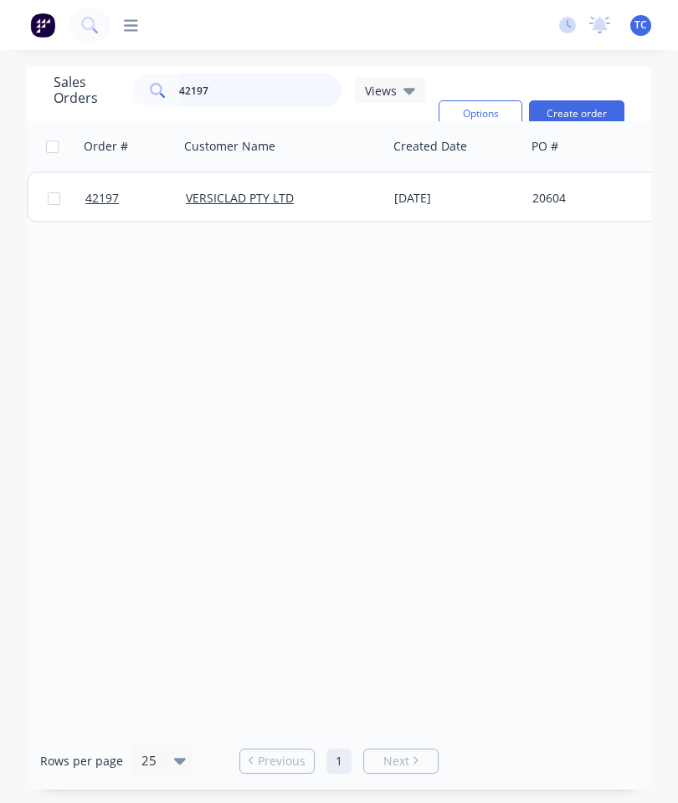
click at [287, 105] on input "42197" at bounding box center [260, 90] width 163 height 33
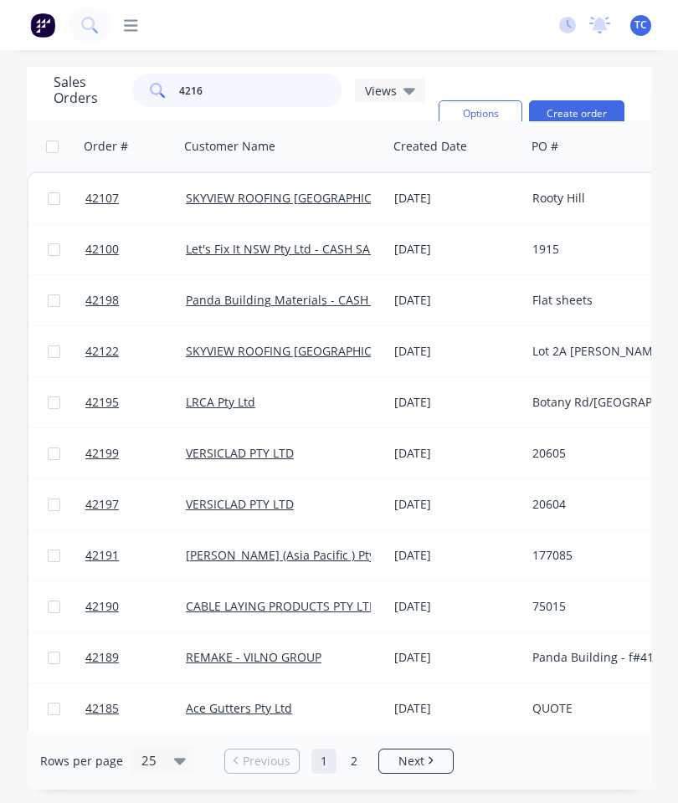
type input "42169"
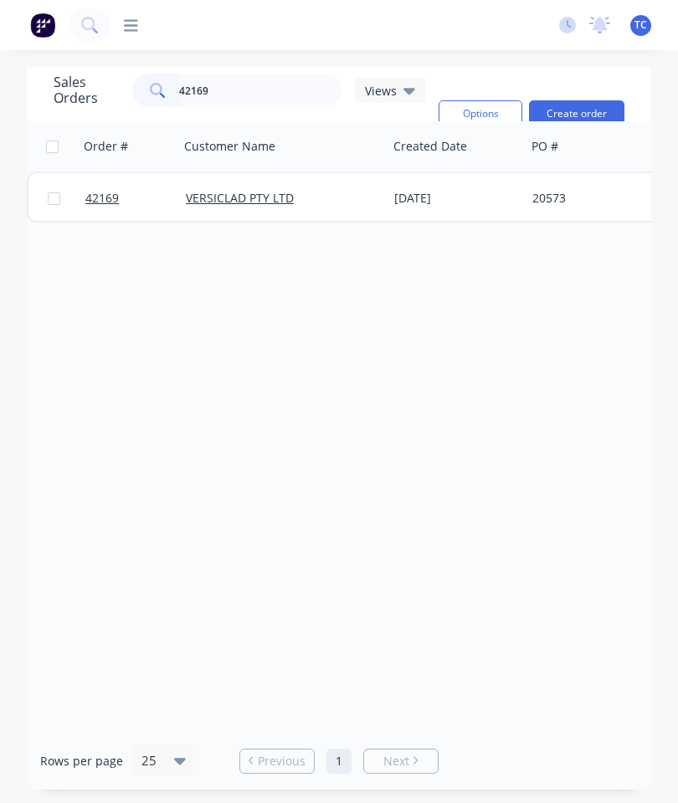
click at [92, 194] on span "42169" at bounding box center [101, 198] width 33 height 17
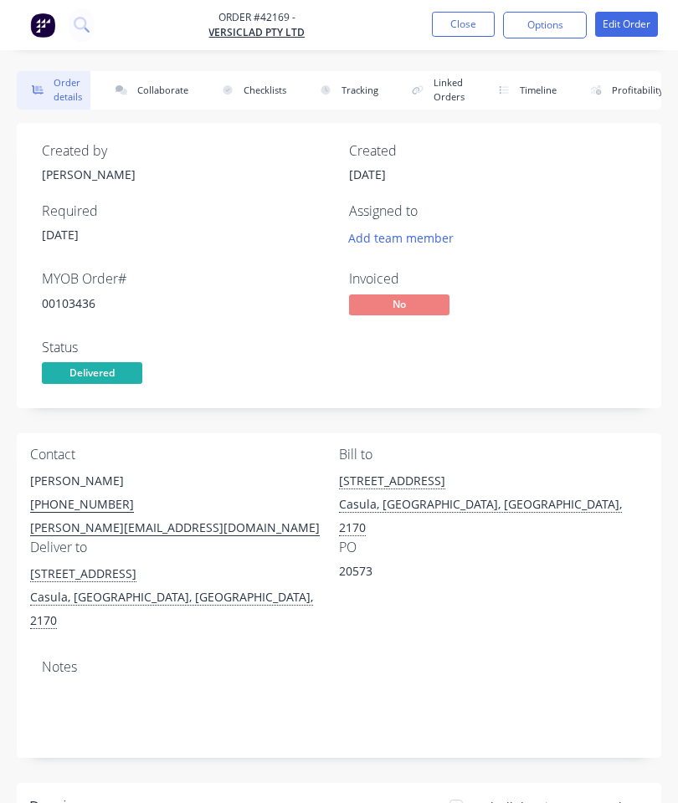
click at [153, 89] on button "Collaborate" at bounding box center [148, 90] width 96 height 38
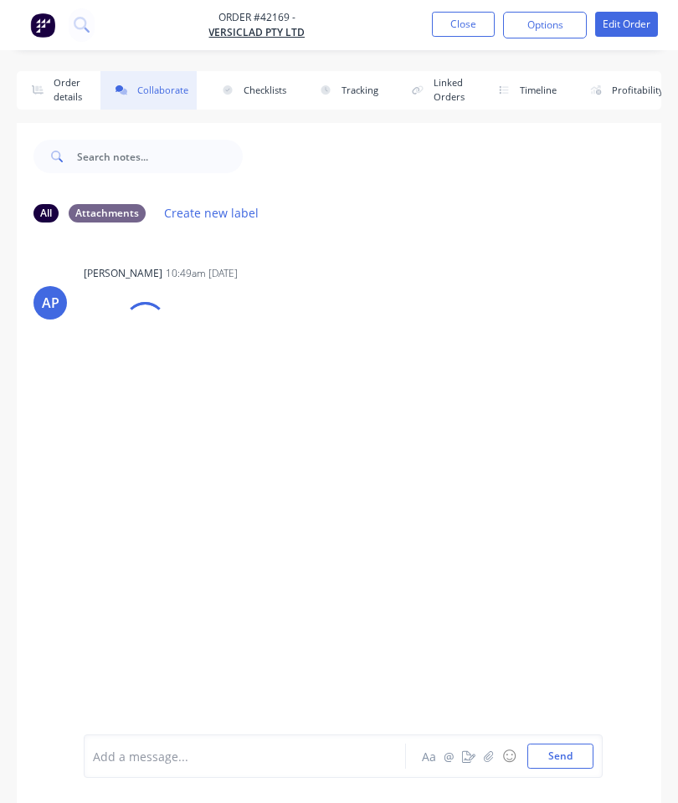
click at [485, 754] on icon "button" at bounding box center [489, 757] width 10 height 12
click at [552, 749] on button "Send" at bounding box center [560, 756] width 66 height 25
click at [448, 30] on button "Close" at bounding box center [463, 24] width 63 height 25
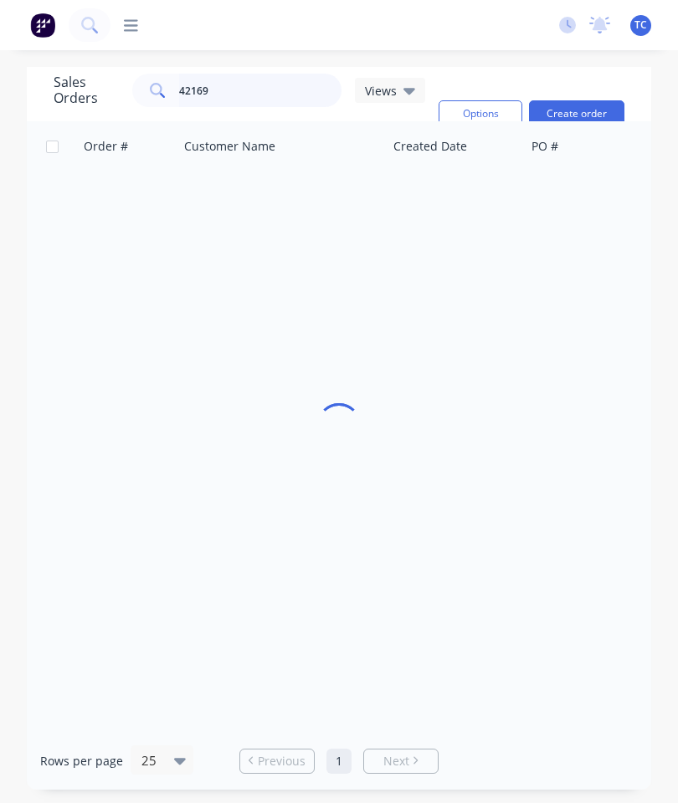
click at [267, 103] on input "42169" at bounding box center [260, 90] width 163 height 33
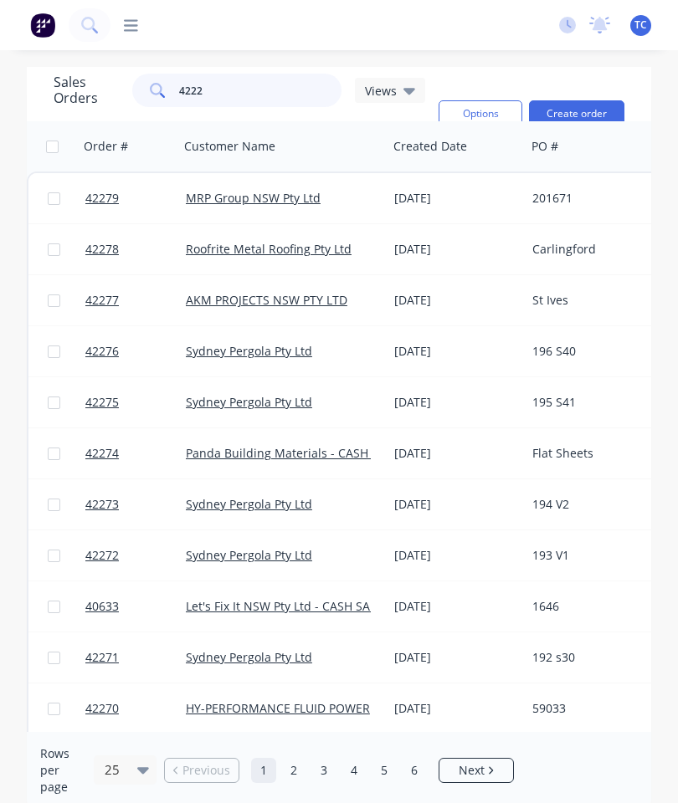
type input "42222"
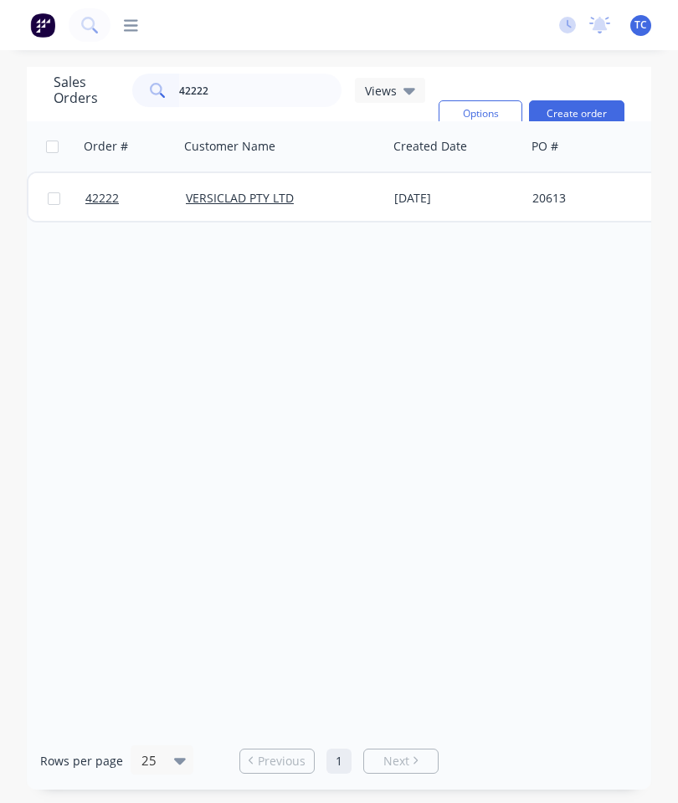
click at [110, 200] on span "42222" at bounding box center [101, 198] width 33 height 17
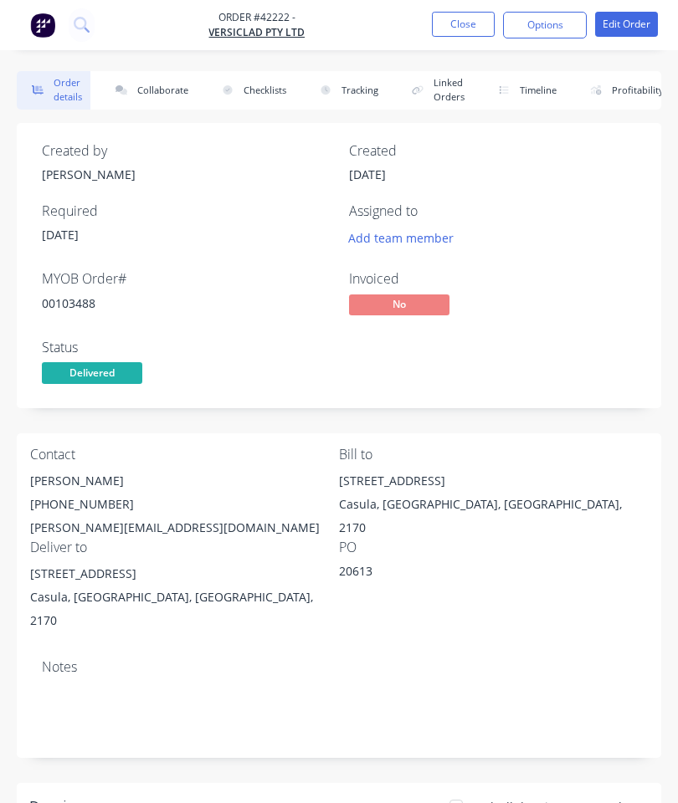
click at [165, 91] on button "Collaborate" at bounding box center [148, 90] width 96 height 38
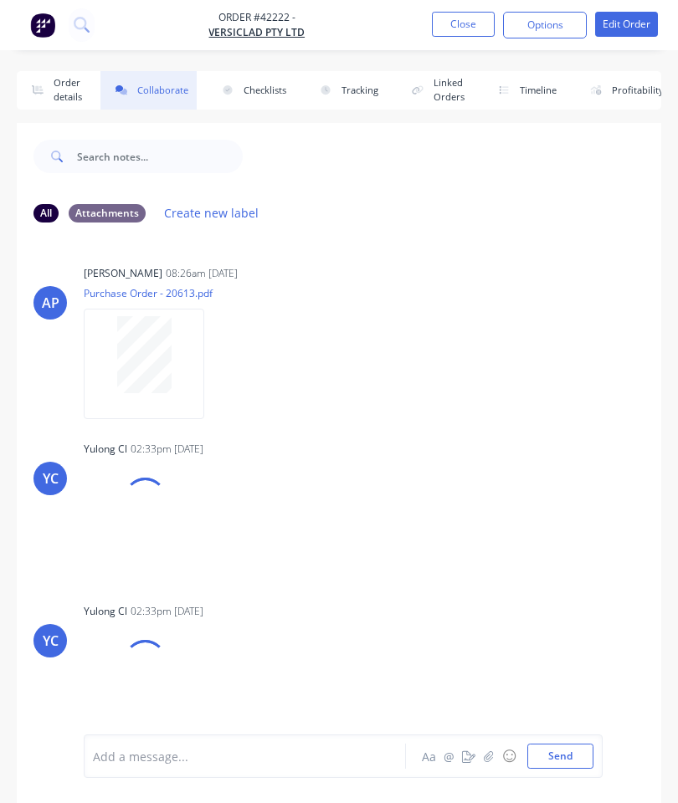
click at [491, 756] on icon "button" at bounding box center [488, 756] width 9 height 11
click at [557, 751] on button "Send" at bounding box center [560, 756] width 66 height 25
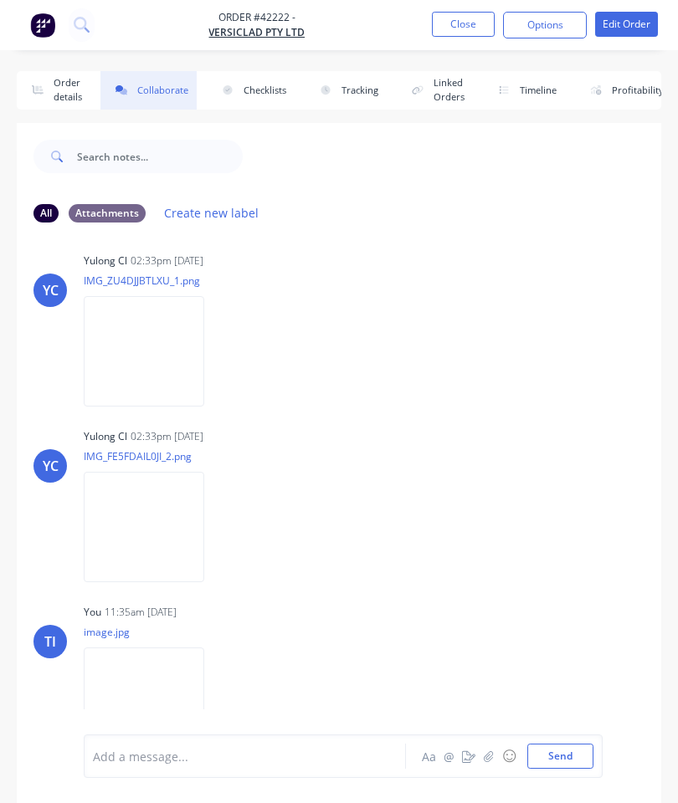
scroll to position [187, 0]
click at [464, 28] on button "Close" at bounding box center [463, 24] width 63 height 25
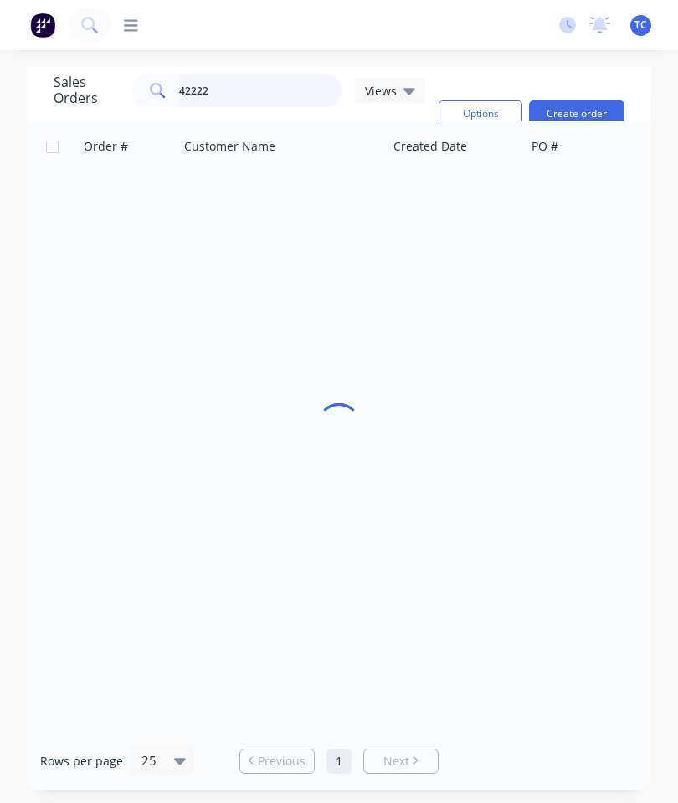
click at [290, 99] on input "42222" at bounding box center [260, 90] width 163 height 33
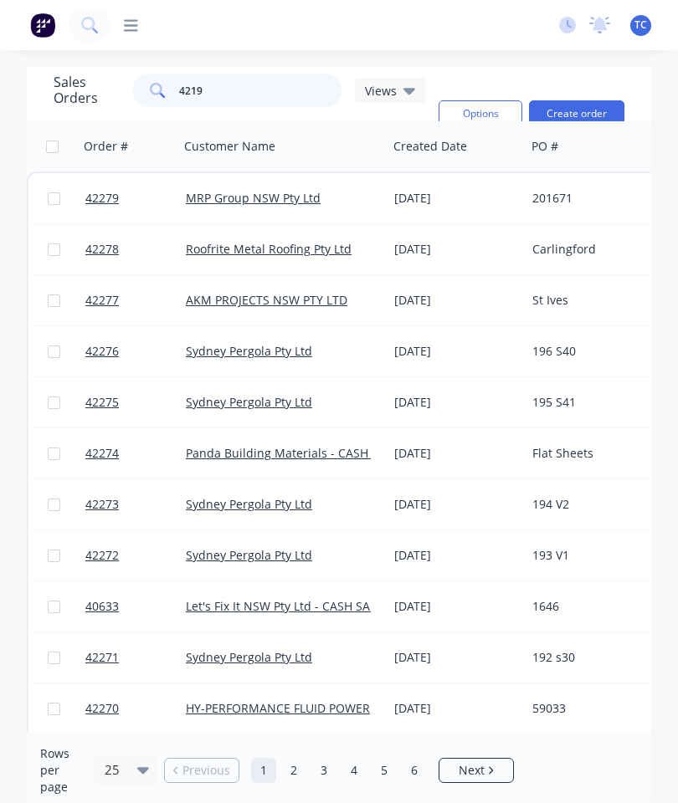
type input "42199"
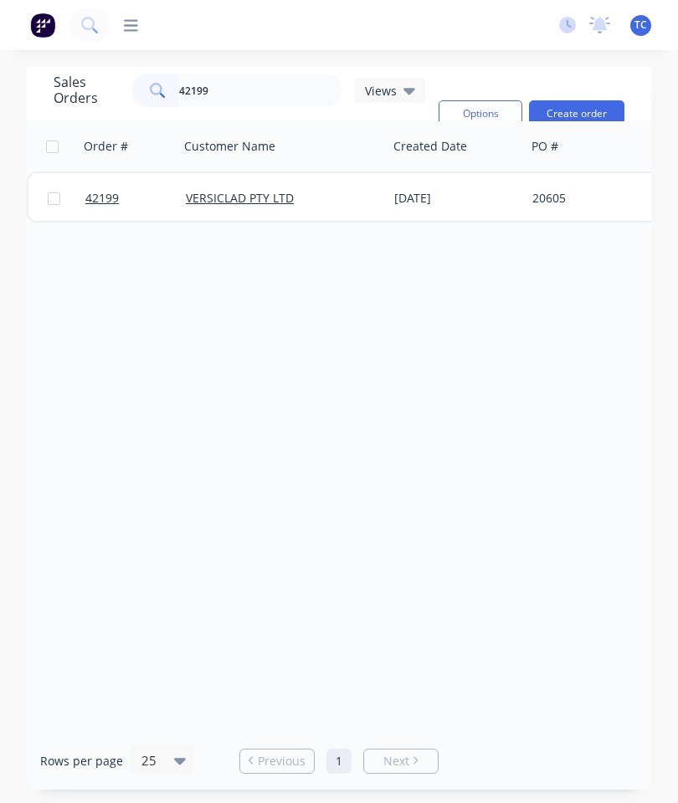
click at [111, 201] on span "42199" at bounding box center [101, 198] width 33 height 17
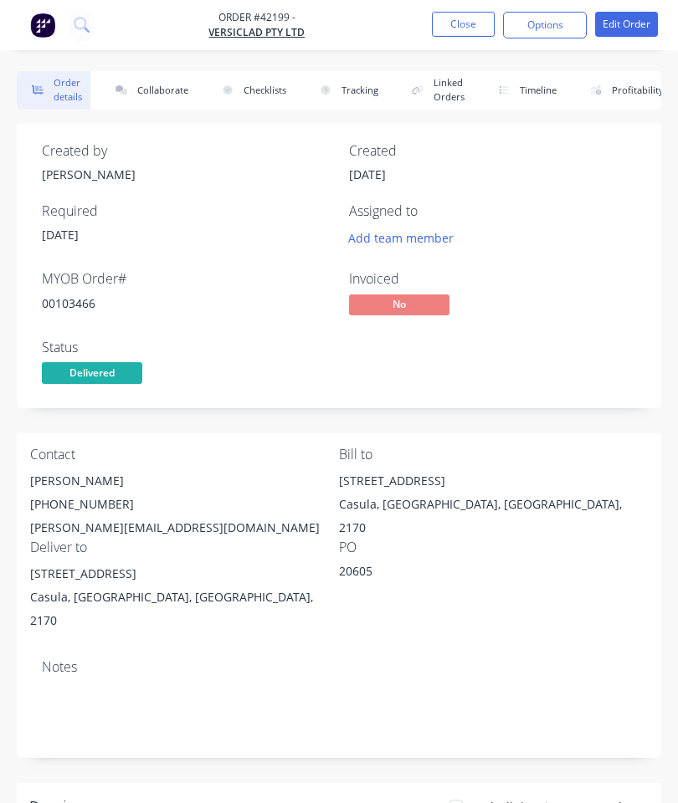
click at [150, 91] on button "Collaborate" at bounding box center [148, 90] width 96 height 38
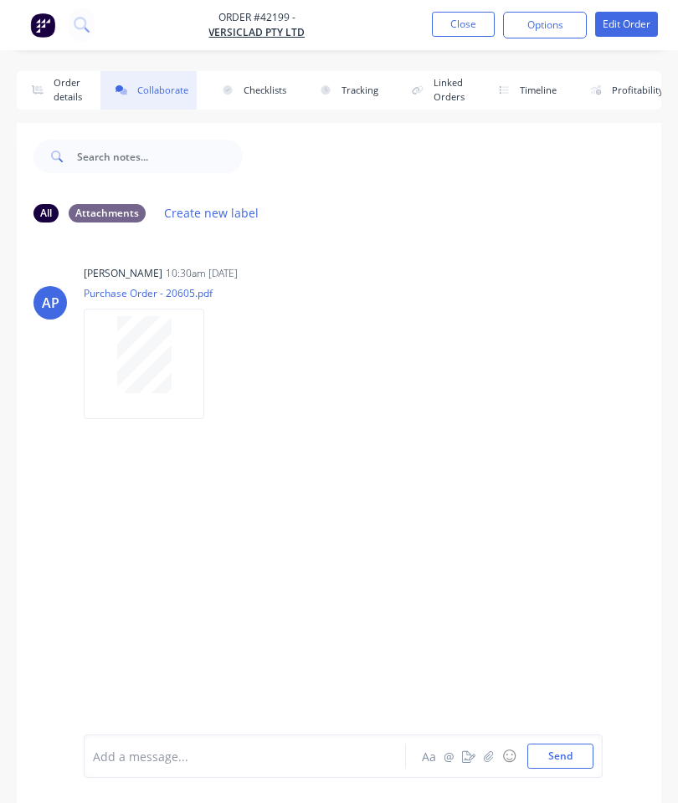
click at [486, 751] on icon "button" at bounding box center [489, 757] width 10 height 12
click at [566, 751] on button "Send" at bounding box center [560, 756] width 66 height 25
click at [459, 35] on button "Close" at bounding box center [463, 24] width 63 height 25
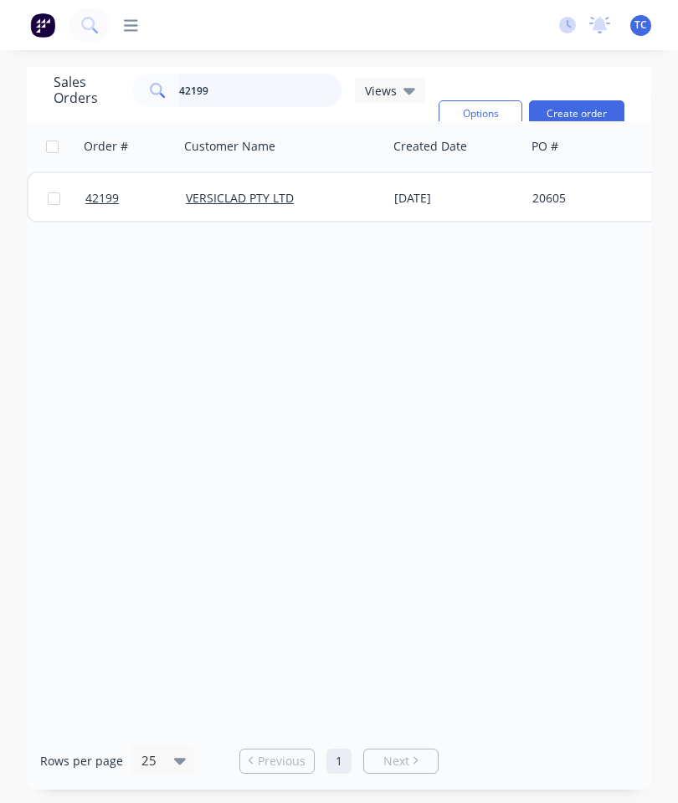
click at [249, 100] on input "42199" at bounding box center [260, 90] width 163 height 33
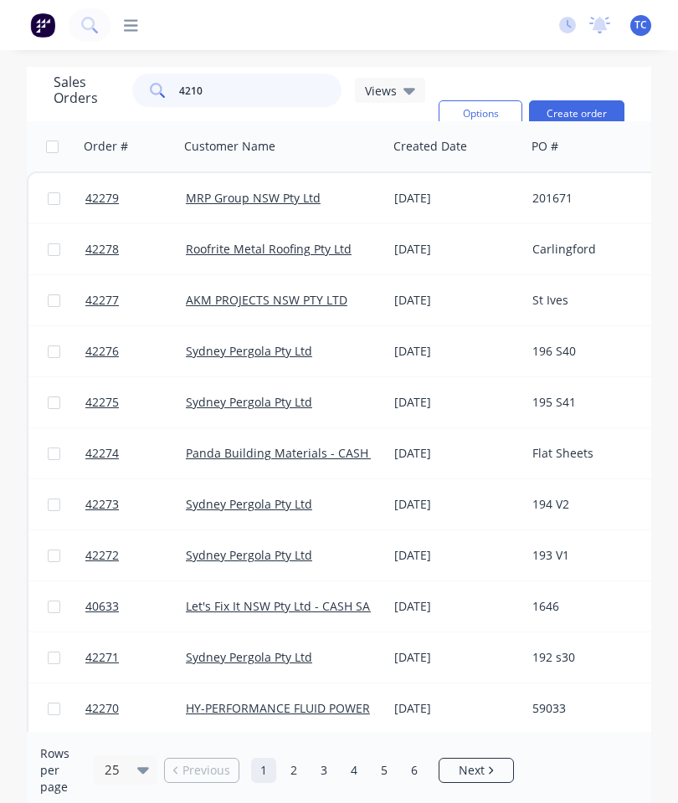
type input "42100"
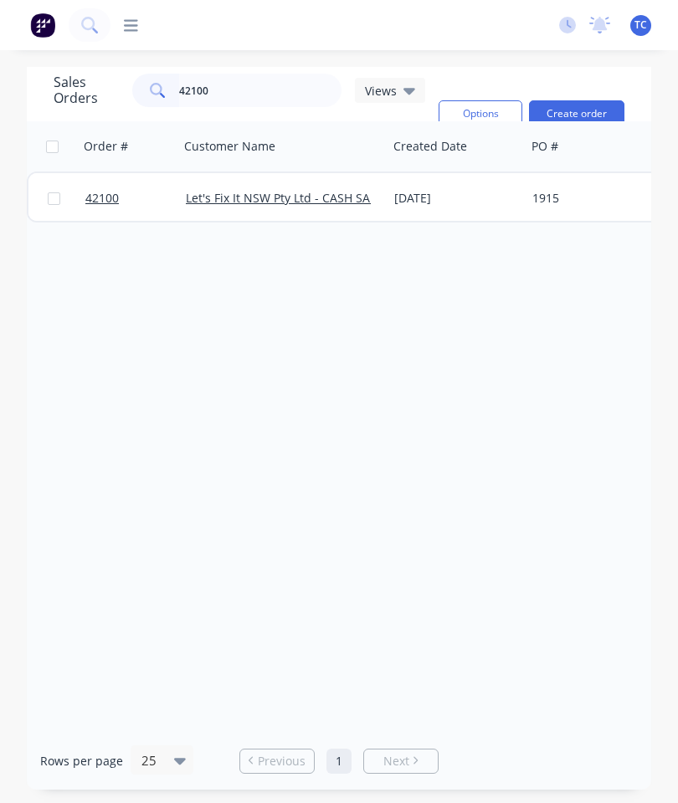
click at [103, 185] on link "42100" at bounding box center [135, 198] width 100 height 50
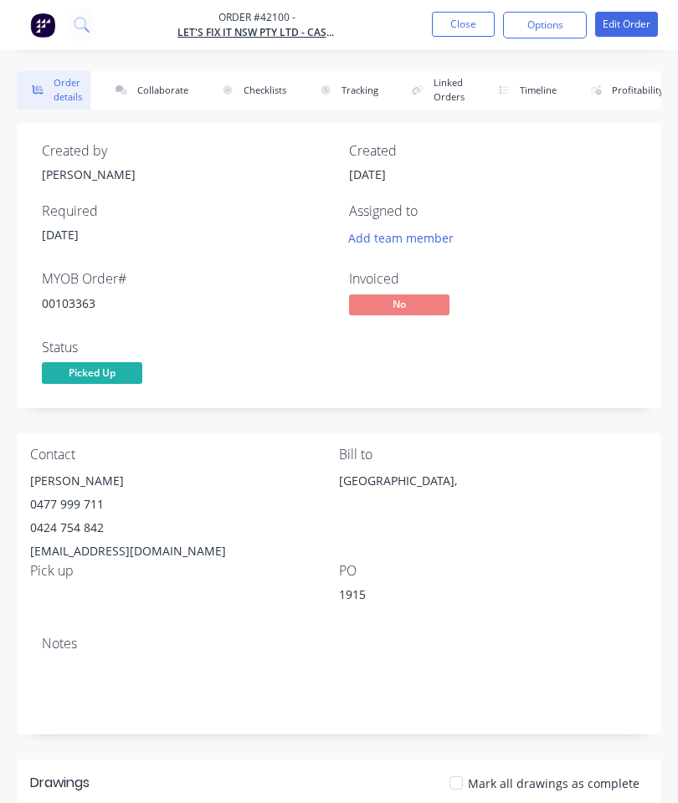
click at [155, 87] on button "Collaborate" at bounding box center [148, 90] width 96 height 38
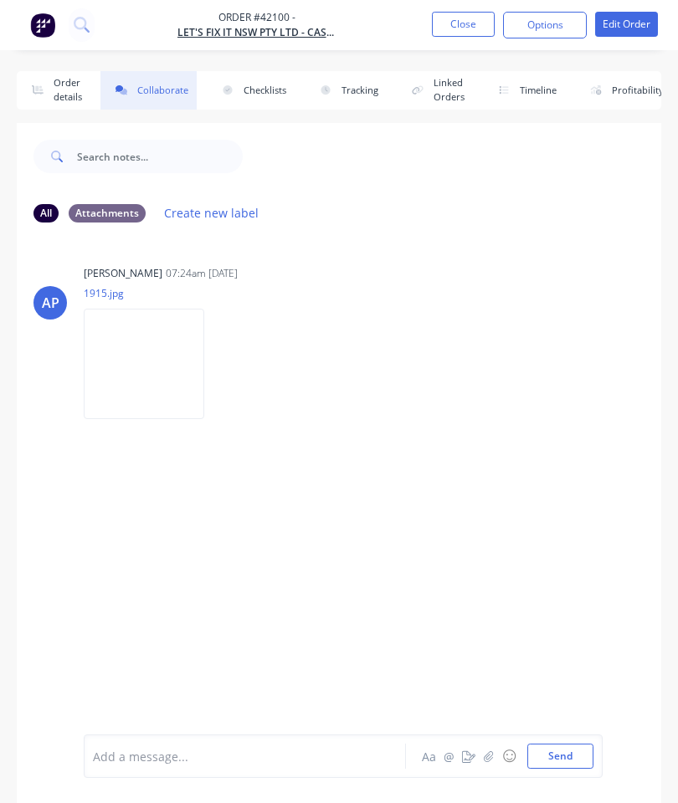
click at [487, 751] on icon "button" at bounding box center [489, 757] width 10 height 12
